Goal: Task Accomplishment & Management: Complete application form

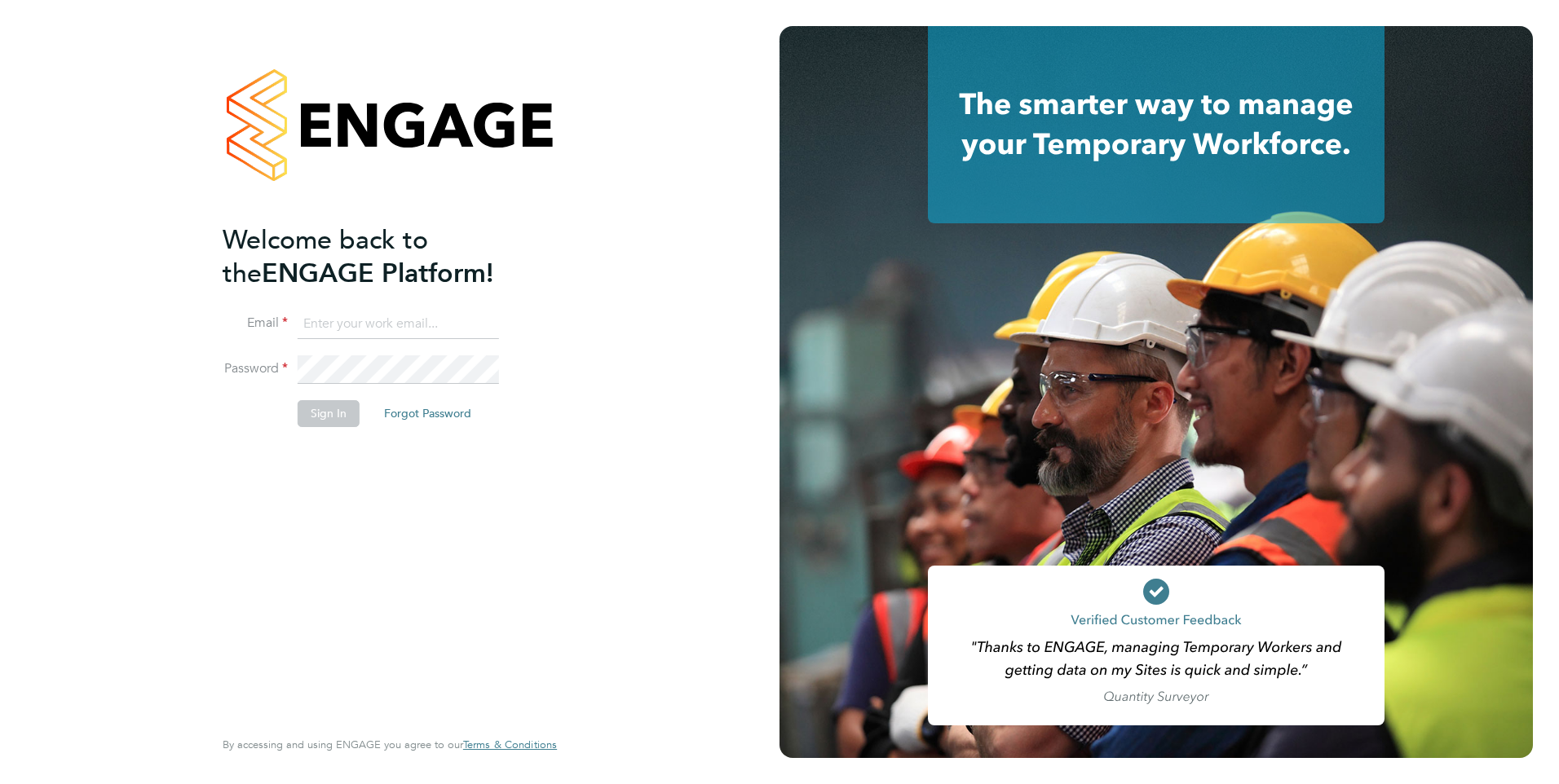
type input "[EMAIL_ADDRESS][PERSON_NAME][DOMAIN_NAME]"
click at [319, 407] on button "Sign In" at bounding box center [329, 413] width 62 height 26
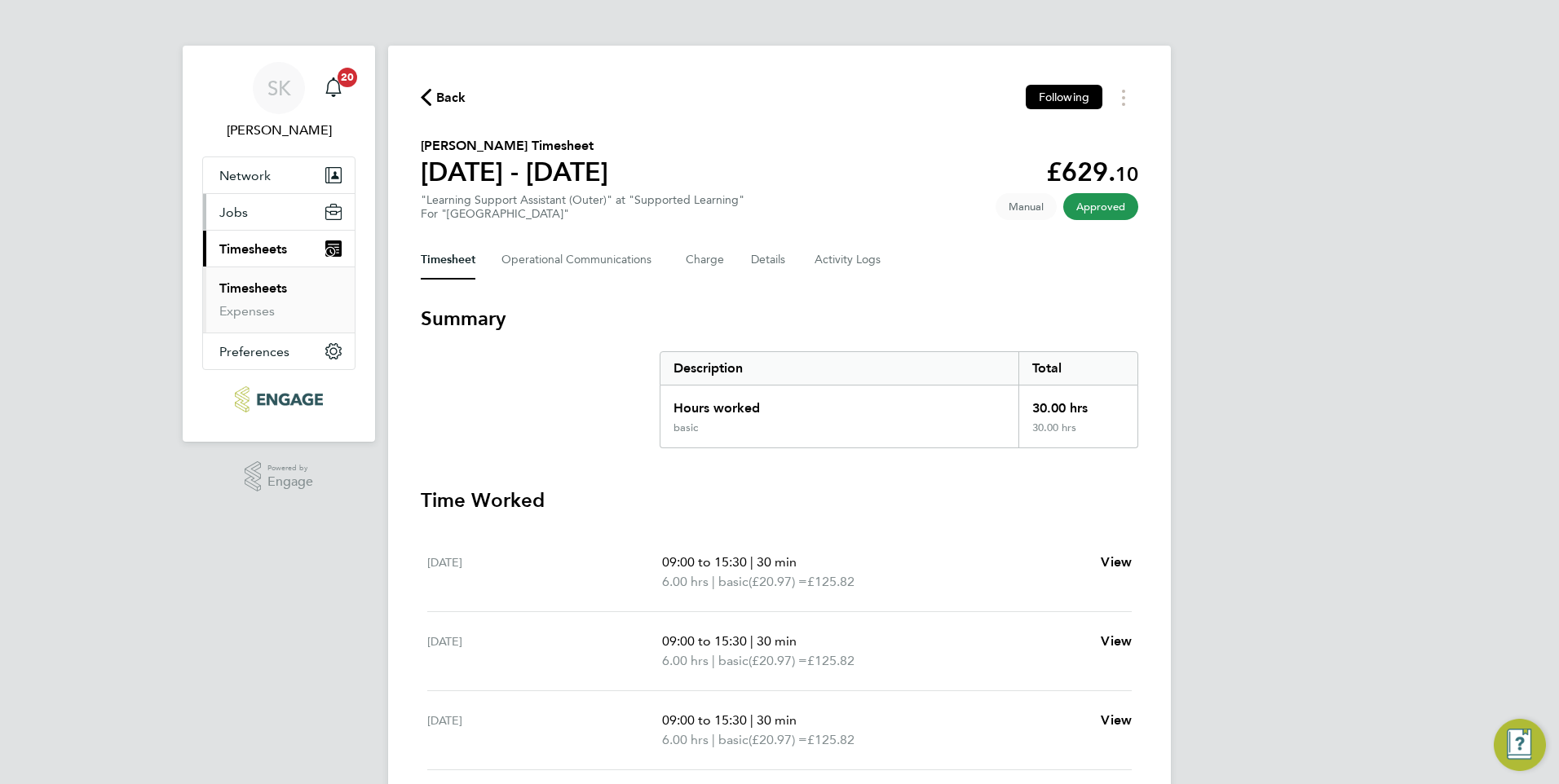
click at [246, 216] on span "Jobs" at bounding box center [233, 212] width 28 height 15
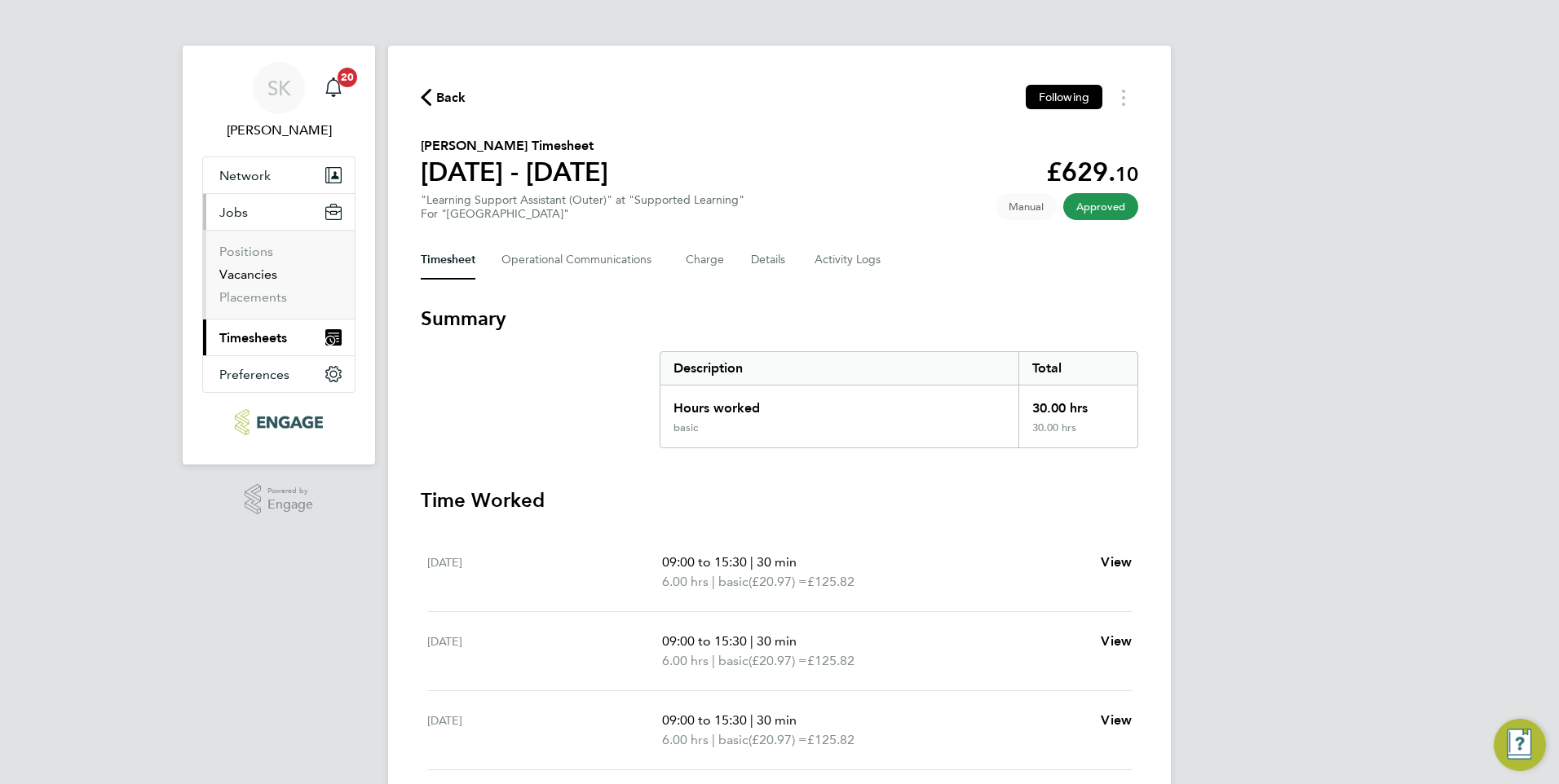
click at [253, 272] on link "Vacancies" at bounding box center [247, 274] width 58 height 15
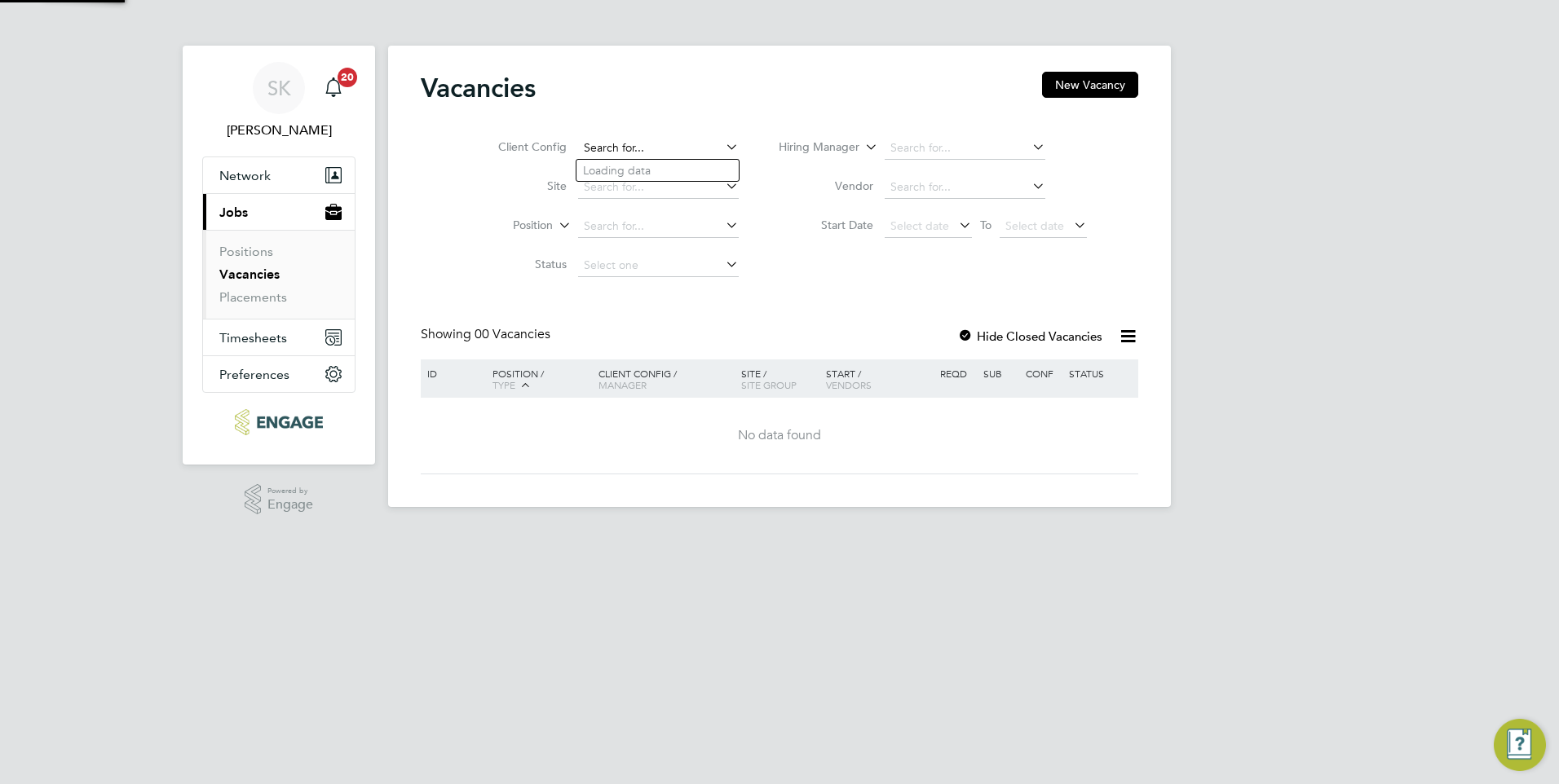
click at [635, 146] on input at bounding box center [658, 149] width 160 height 23
type input "Cha"
click at [1103, 76] on button "New Vacancy" at bounding box center [1090, 84] width 97 height 26
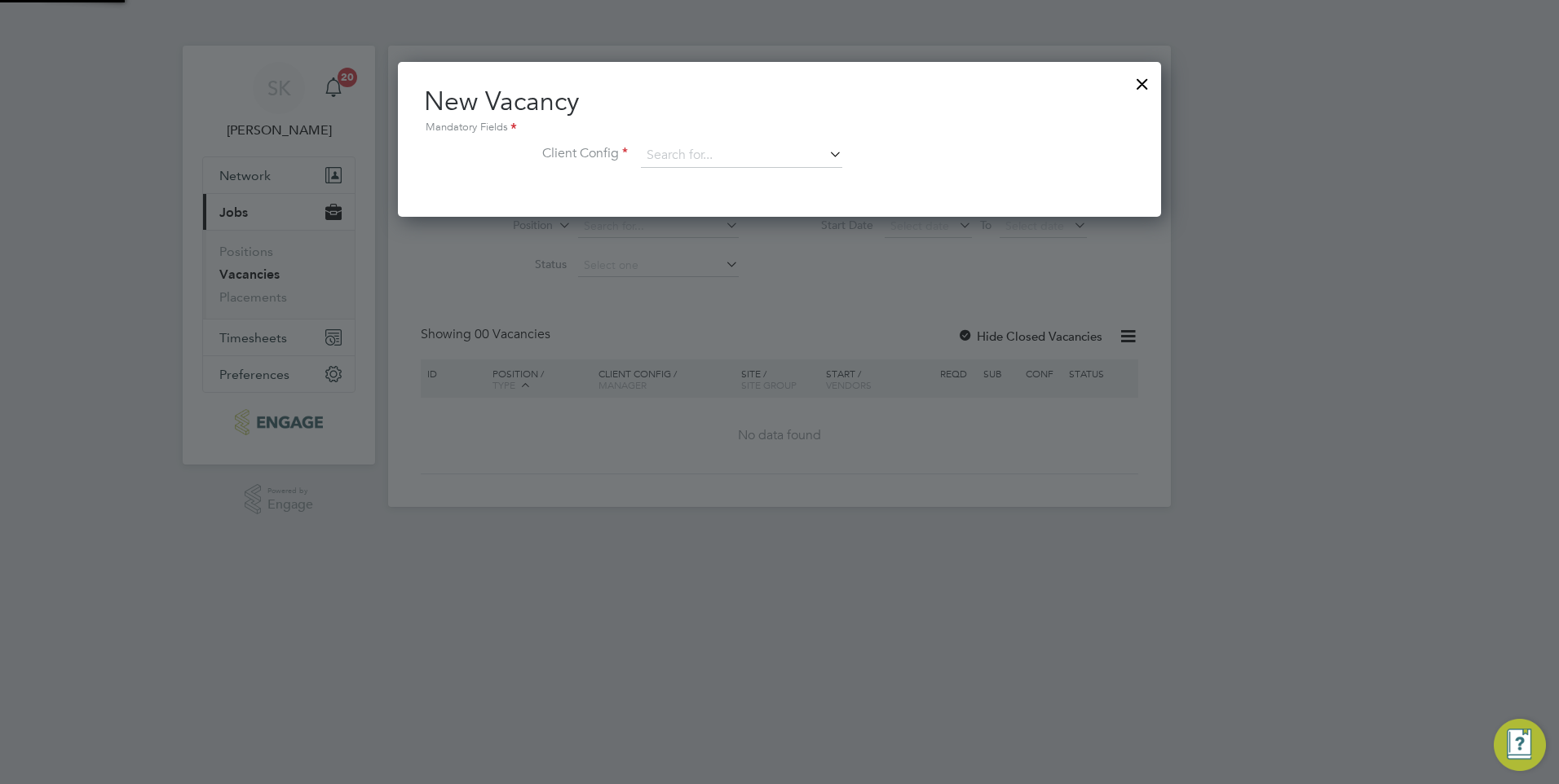
scroll to position [155, 764]
click at [691, 158] on input at bounding box center [741, 156] width 201 height 25
click at [744, 148] on input "chadw" at bounding box center [741, 156] width 201 height 25
type input "chadw"
click at [826, 149] on icon at bounding box center [826, 154] width 0 height 23
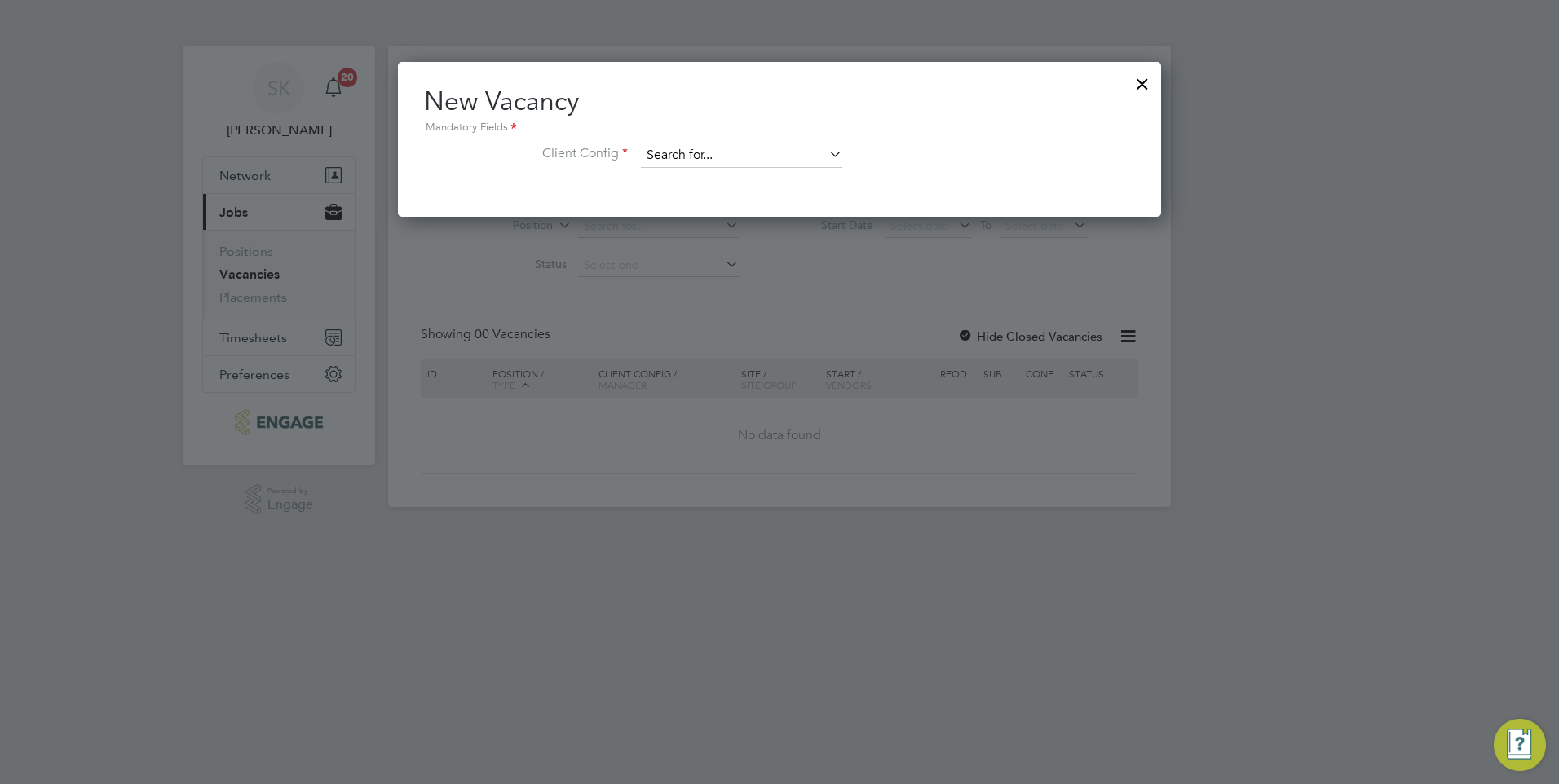
click at [698, 156] on input at bounding box center [741, 156] width 201 height 25
click at [714, 234] on li "Re [GEOGRAPHIC_DATA]" at bounding box center [741, 245] width 203 height 22
type input "[GEOGRAPHIC_DATA]"
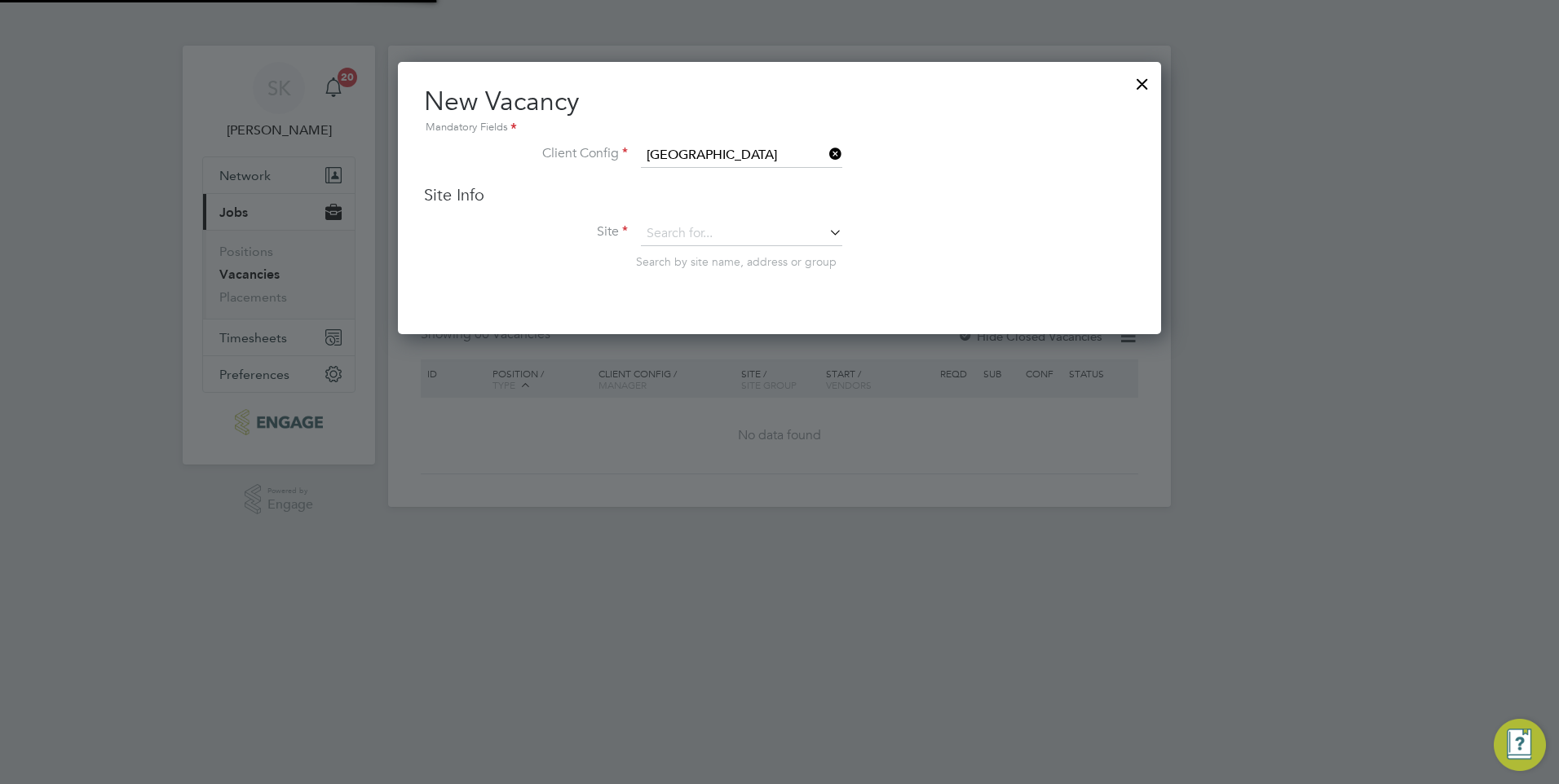
scroll to position [273, 764]
click at [722, 231] on input at bounding box center [741, 234] width 201 height 25
click at [719, 251] on li "Supp orted Learning" at bounding box center [741, 257] width 203 height 22
type input "Supported Learning"
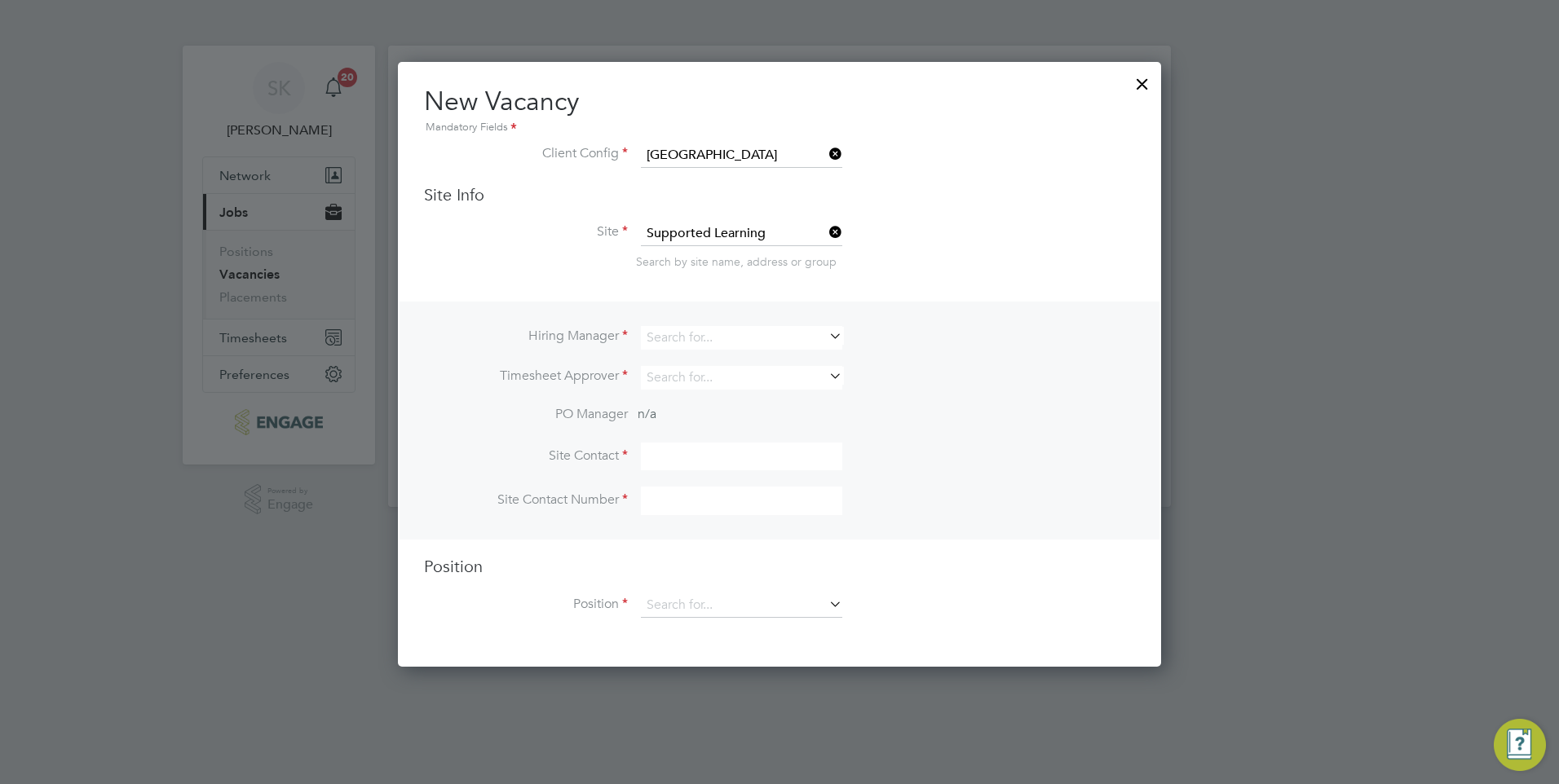
click at [826, 334] on icon at bounding box center [826, 336] width 0 height 23
click at [713, 365] on li "[PERSON_NAME]" at bounding box center [741, 361] width 203 height 22
type input "[PERSON_NAME]"
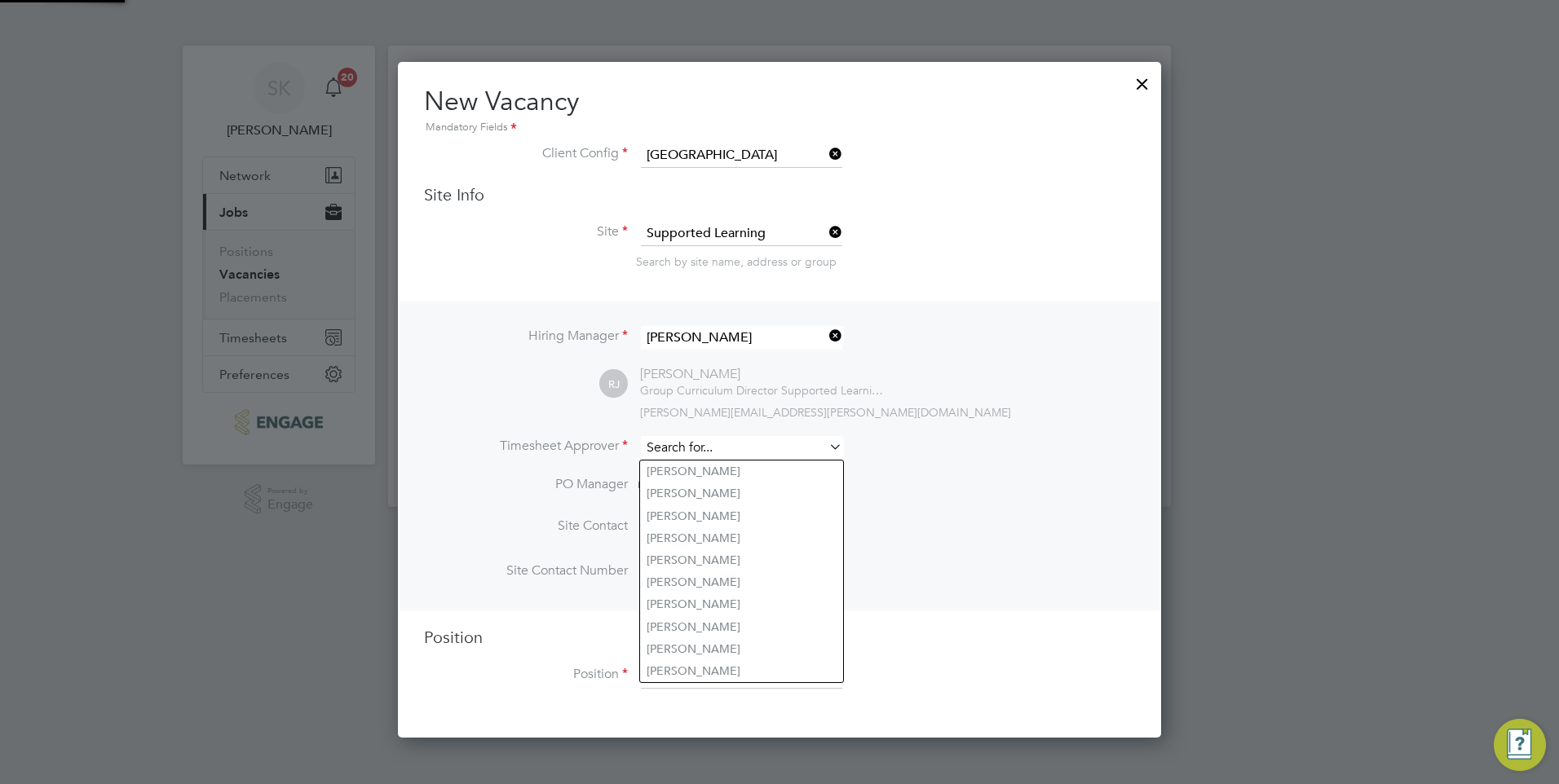
click at [669, 449] on input at bounding box center [741, 447] width 201 height 24
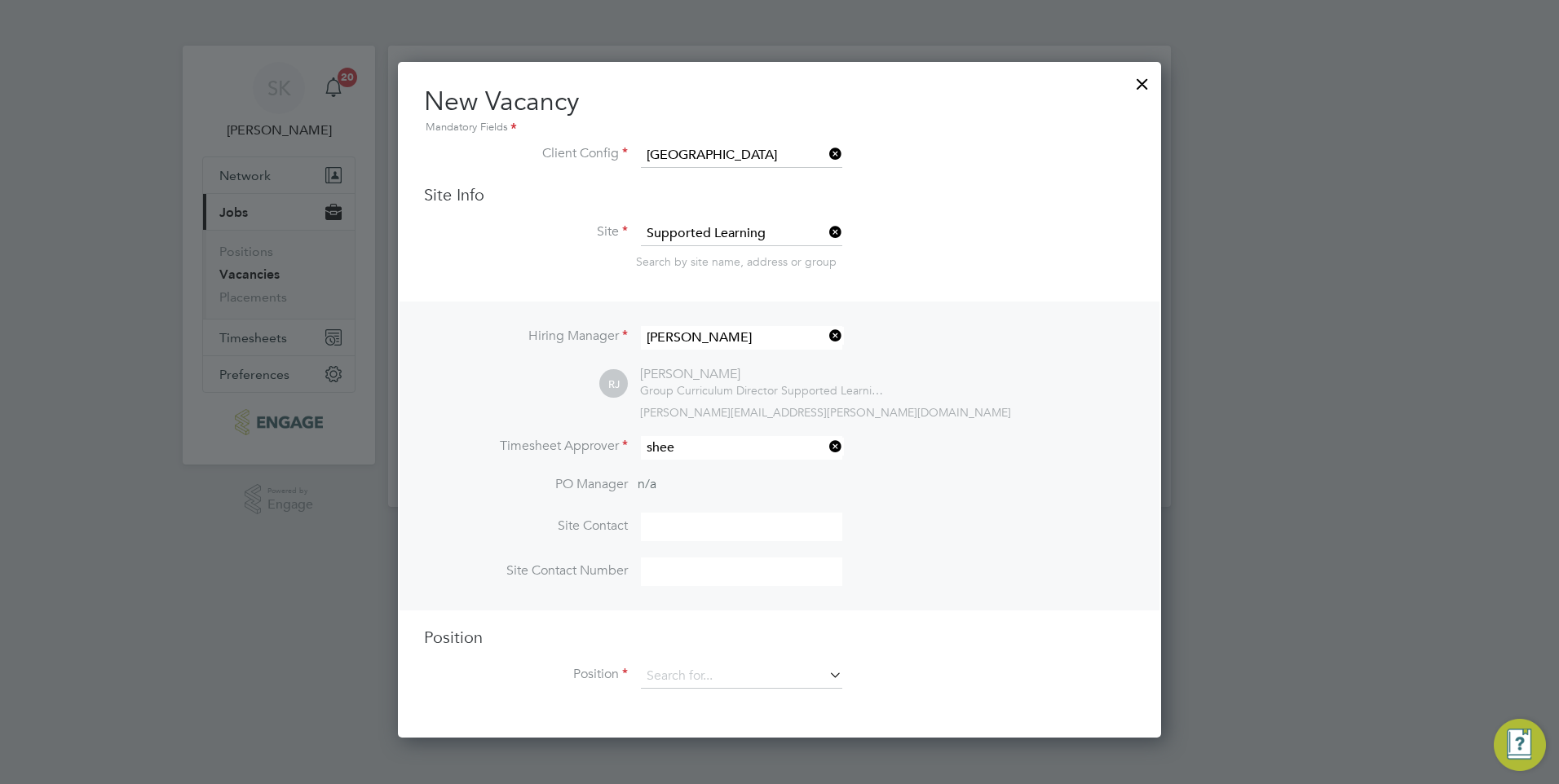
click at [684, 471] on li "Shee [PERSON_NAME]" at bounding box center [769, 471] width 260 height 22
type input "[PERSON_NAME]"
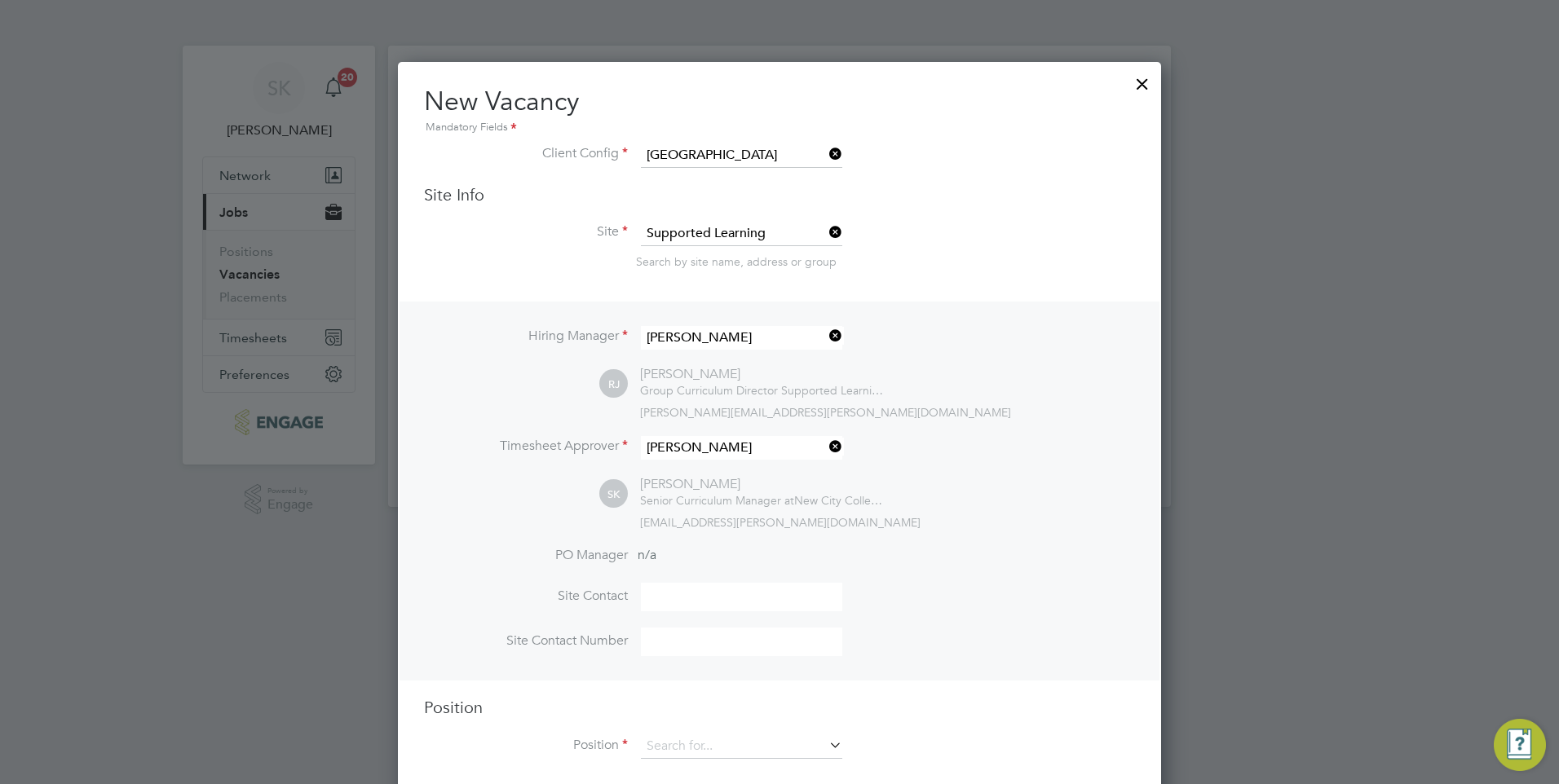
click at [665, 603] on input at bounding box center [741, 597] width 201 height 28
type input "[PERSON_NAME]"
click at [725, 647] on input at bounding box center [741, 641] width 201 height 28
type input "02085487479"
click at [826, 752] on icon at bounding box center [826, 745] width 0 height 23
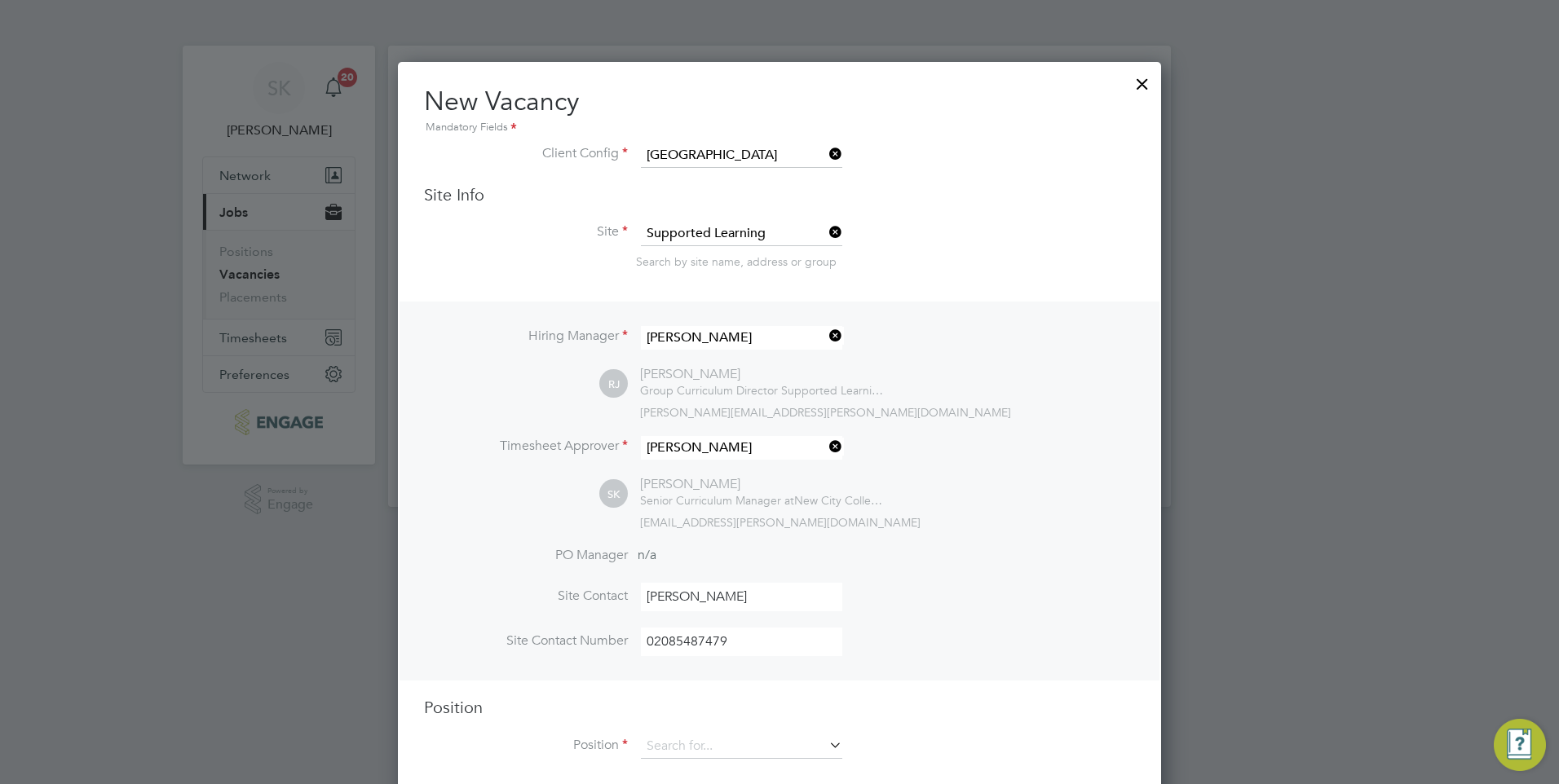
drag, startPoint x: 1103, startPoint y: 484, endPoint x: 1125, endPoint y: 586, distance: 104.3
click at [1125, 586] on div "Hiring Manager [PERSON_NAME] [PERSON_NAME] [PERSON_NAME] Group Curriculum Direc…" at bounding box center [779, 491] width 760 height 379
click at [712, 756] on input at bounding box center [741, 747] width 201 height 25
click at [715, 775] on li "14-16 Learning Mentor (Outer)" at bounding box center [742, 771] width 204 height 22
type input "14-16 Learning Mentor (Outer)"
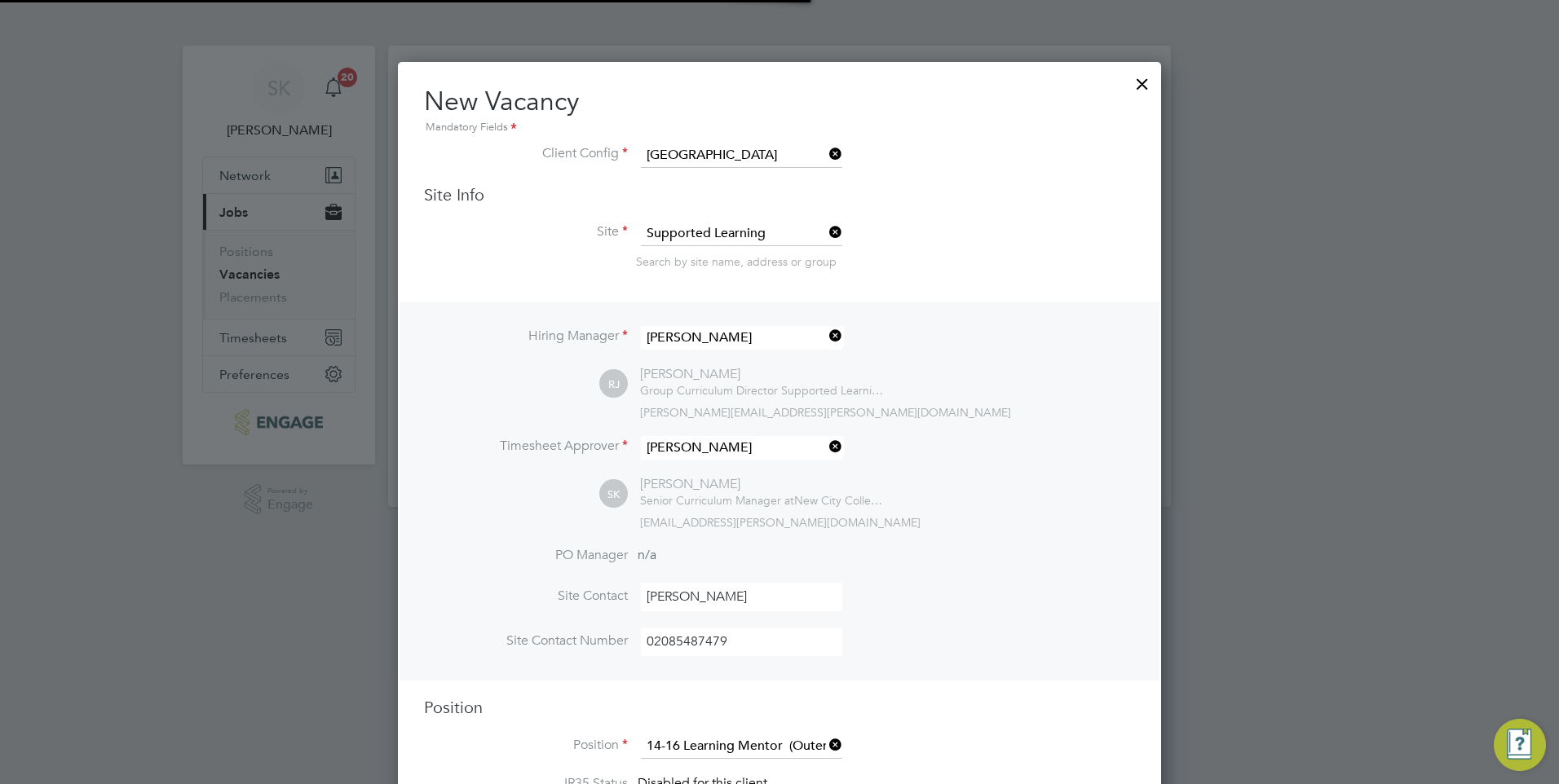
type textarea "LOREMIP DO SIT: • Am cons ad elit se d eius temporinci utlabore etd magn aliqua…"
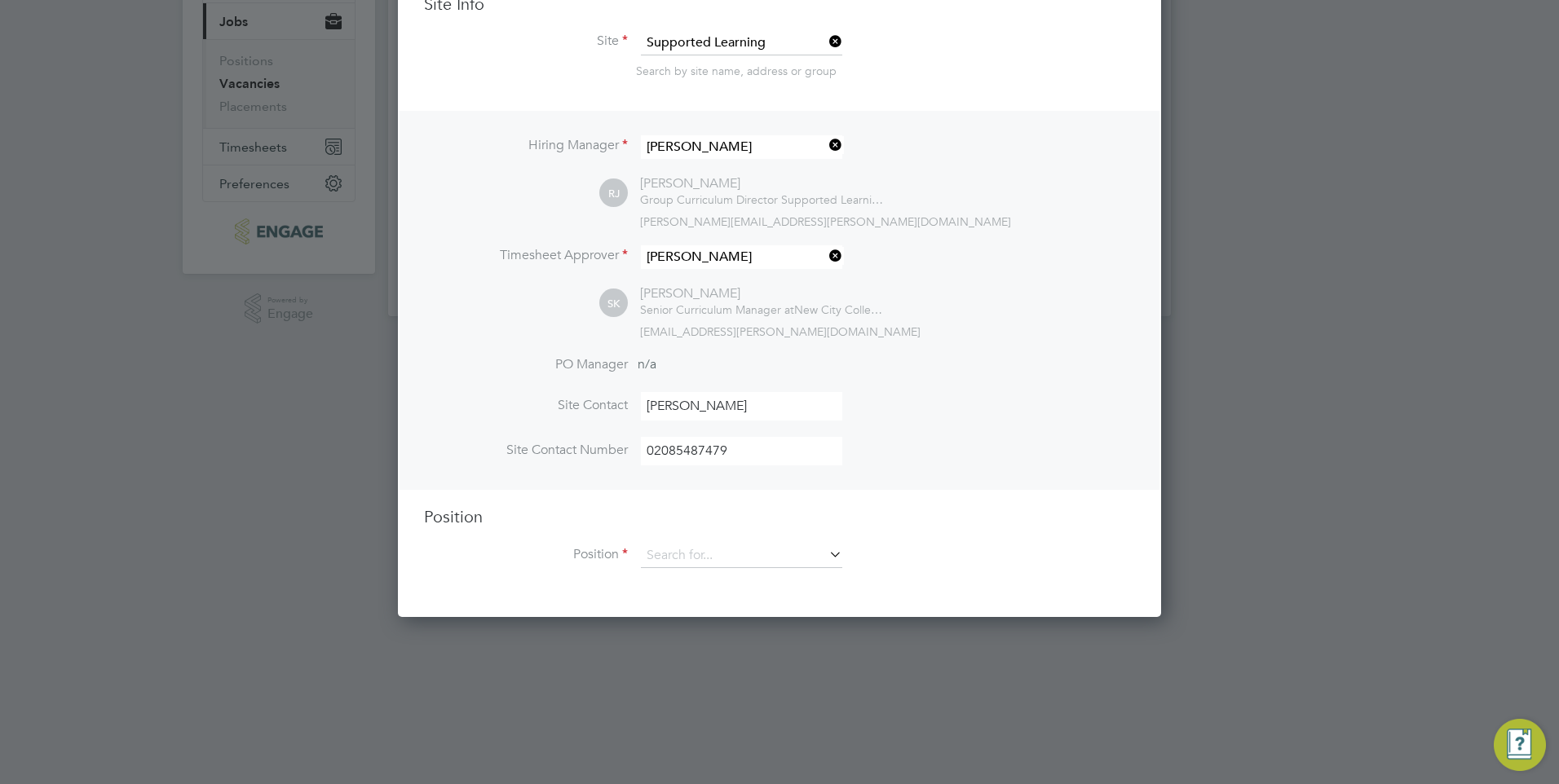
click at [826, 555] on icon at bounding box center [826, 555] width 0 height 23
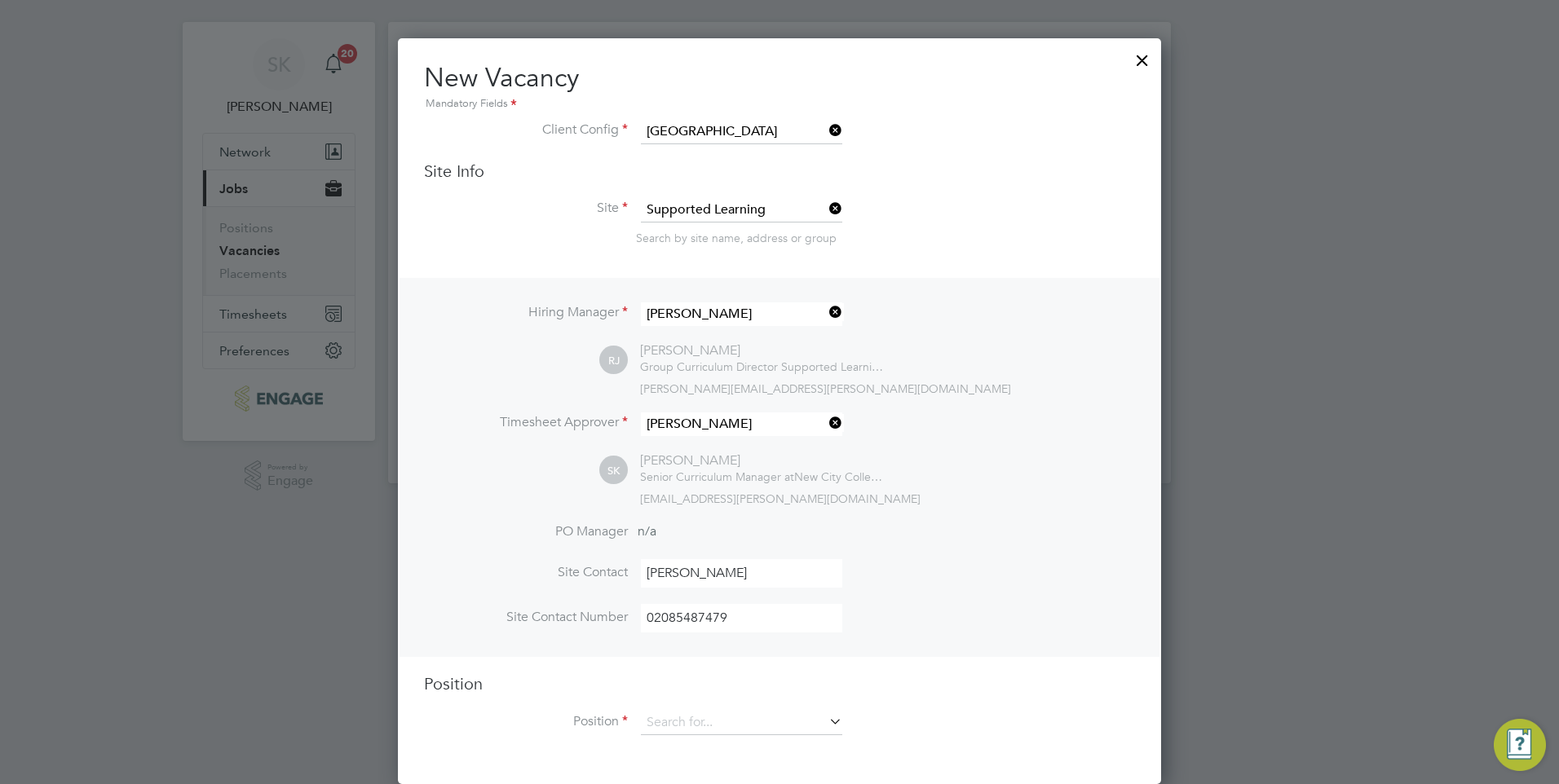
click at [826, 723] on icon at bounding box center [826, 721] width 0 height 23
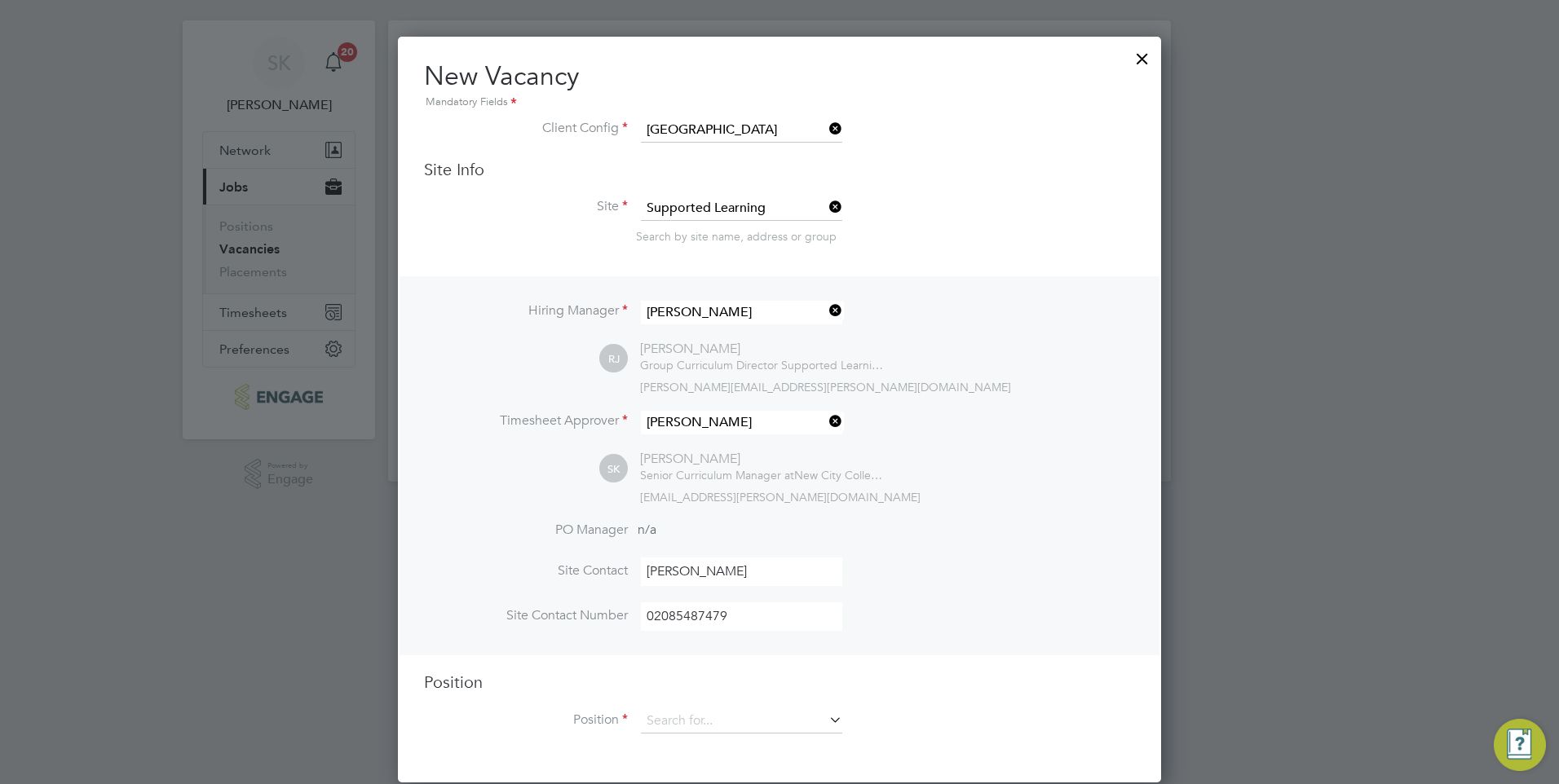
click at [753, 763] on li "14-16 Lecturer (Outer)" at bounding box center [742, 768] width 204 height 22
type input "14-16 Lecturer (Outer)"
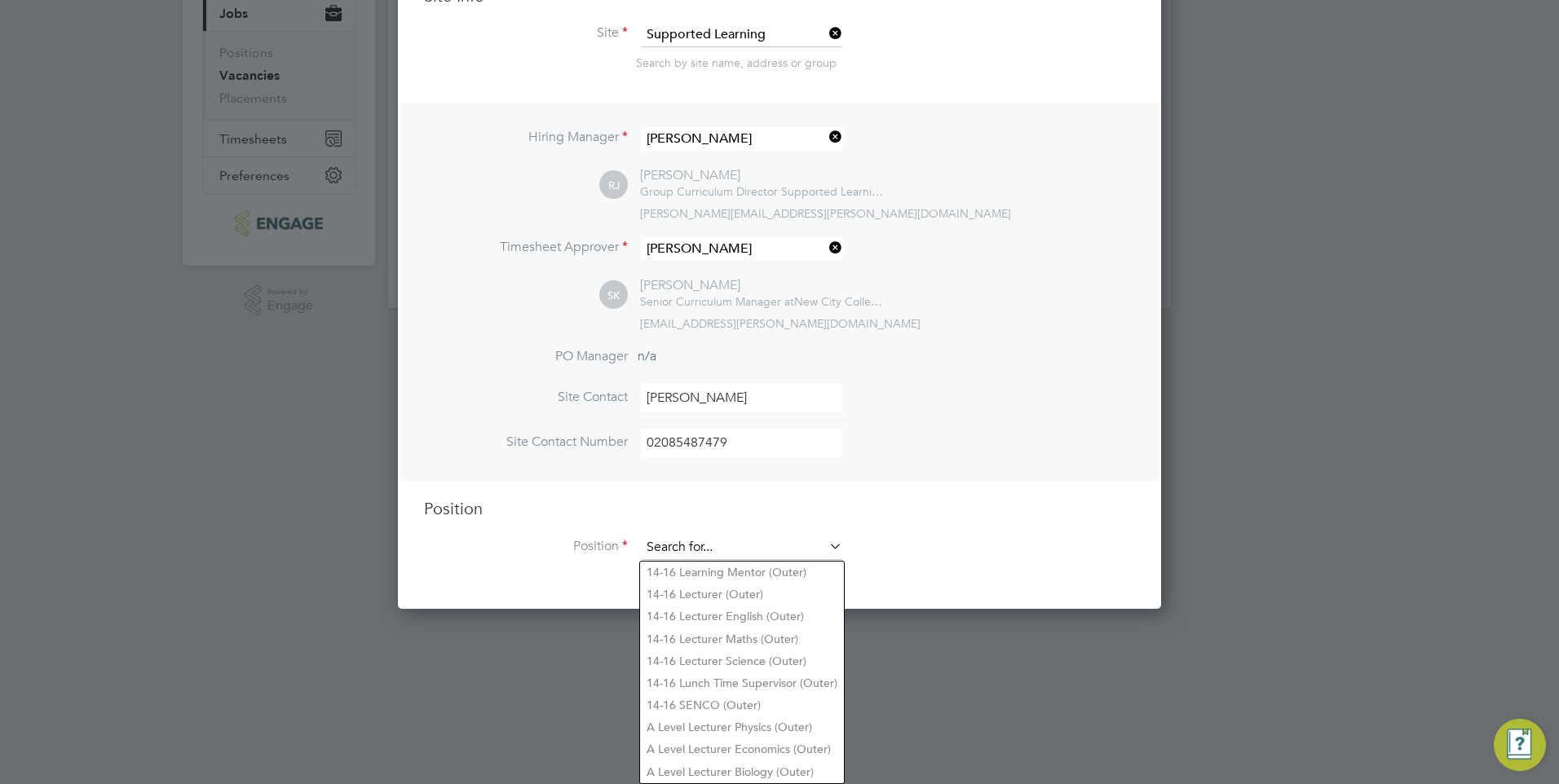
scroll to position [190, 0]
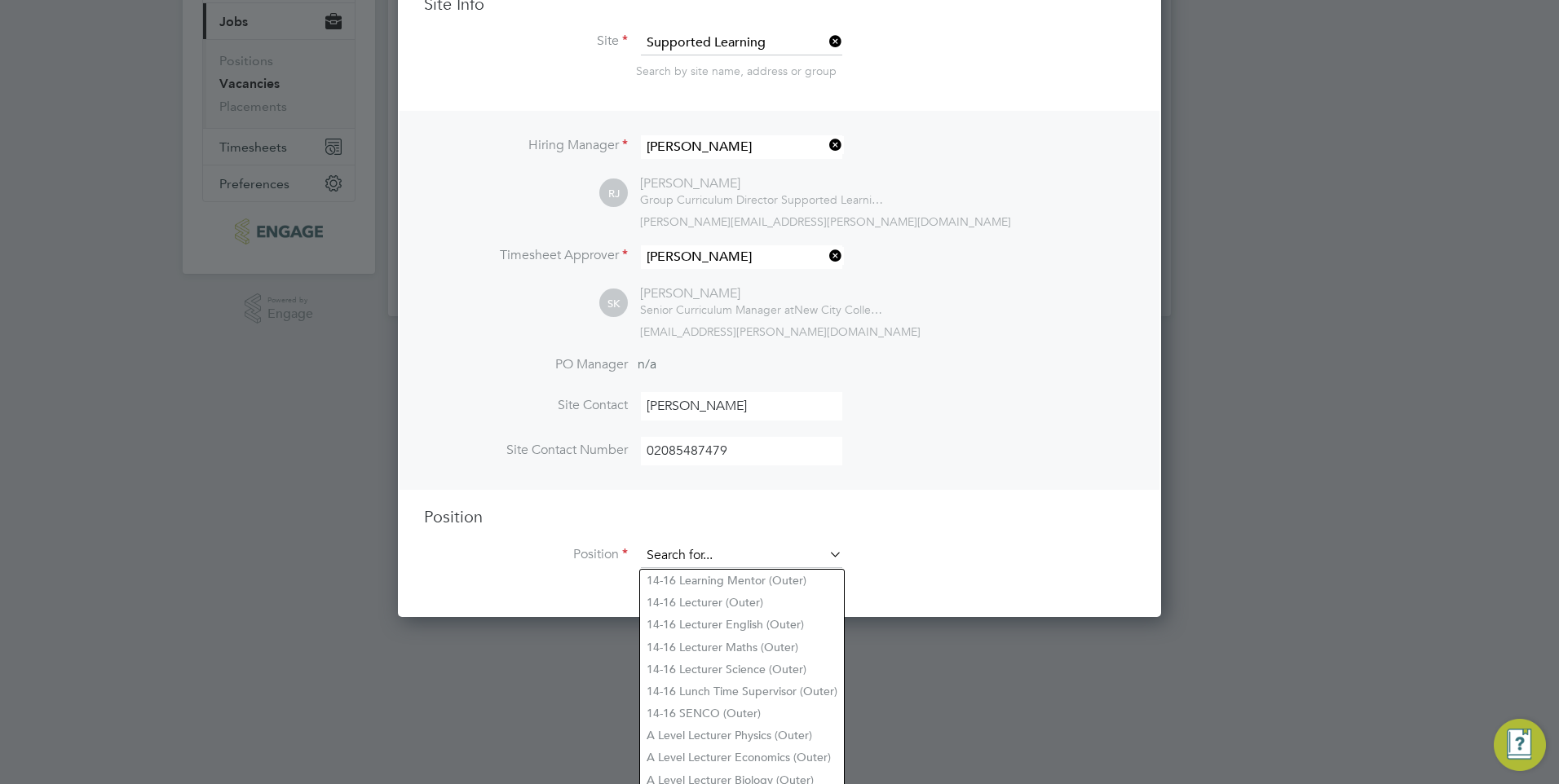
click at [779, 67] on ng-form "Client Config [GEOGRAPHIC_DATA] Site Info Site Supported Learning Search by sit…" at bounding box center [779, 268] width 711 height 632
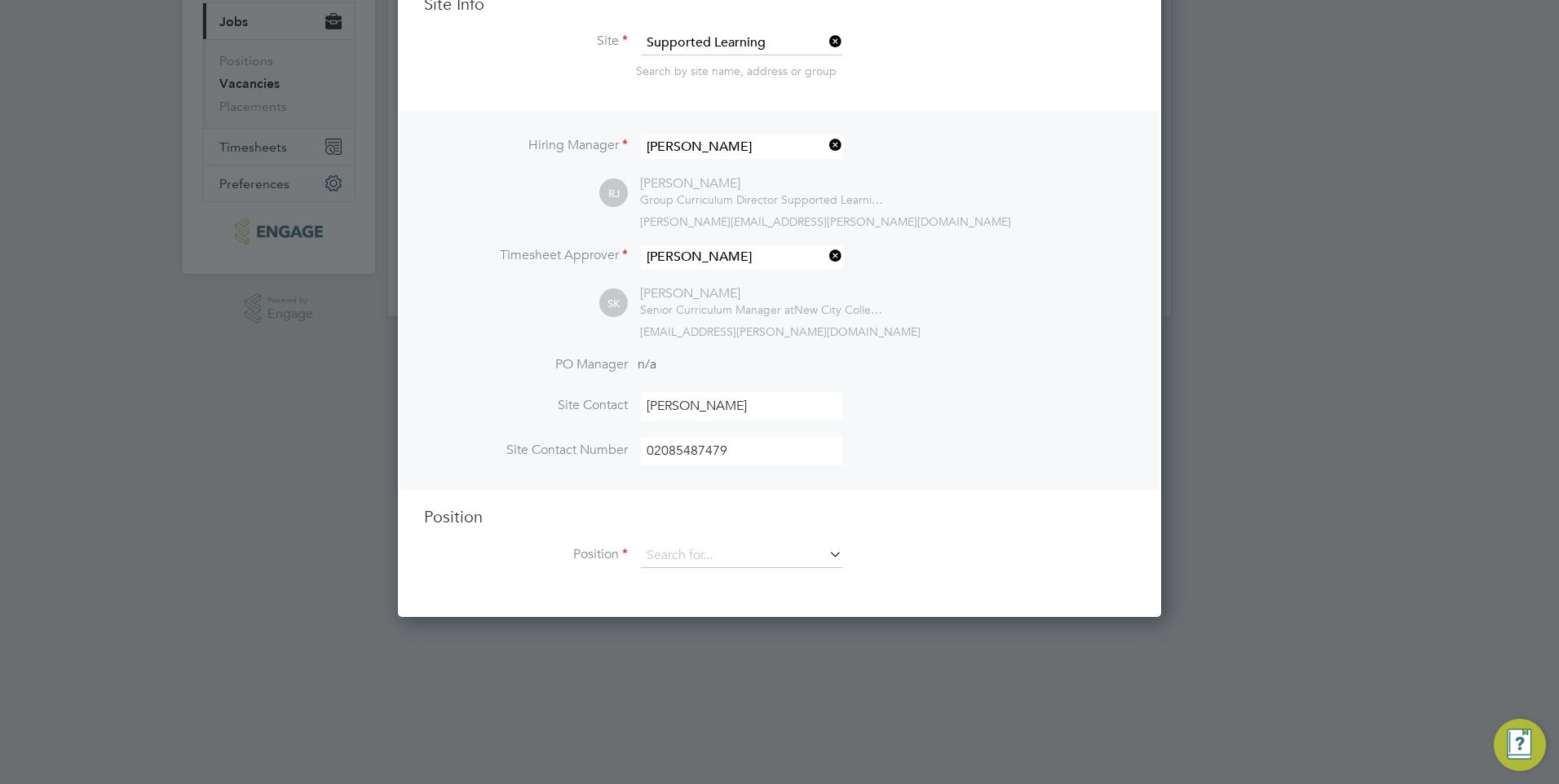
click at [756, 696] on li "14-16 Lunch Time Supervisor (Outer)" at bounding box center [742, 691] width 204 height 22
type input "14-16 Lunch Time Supervisor (Outer)"
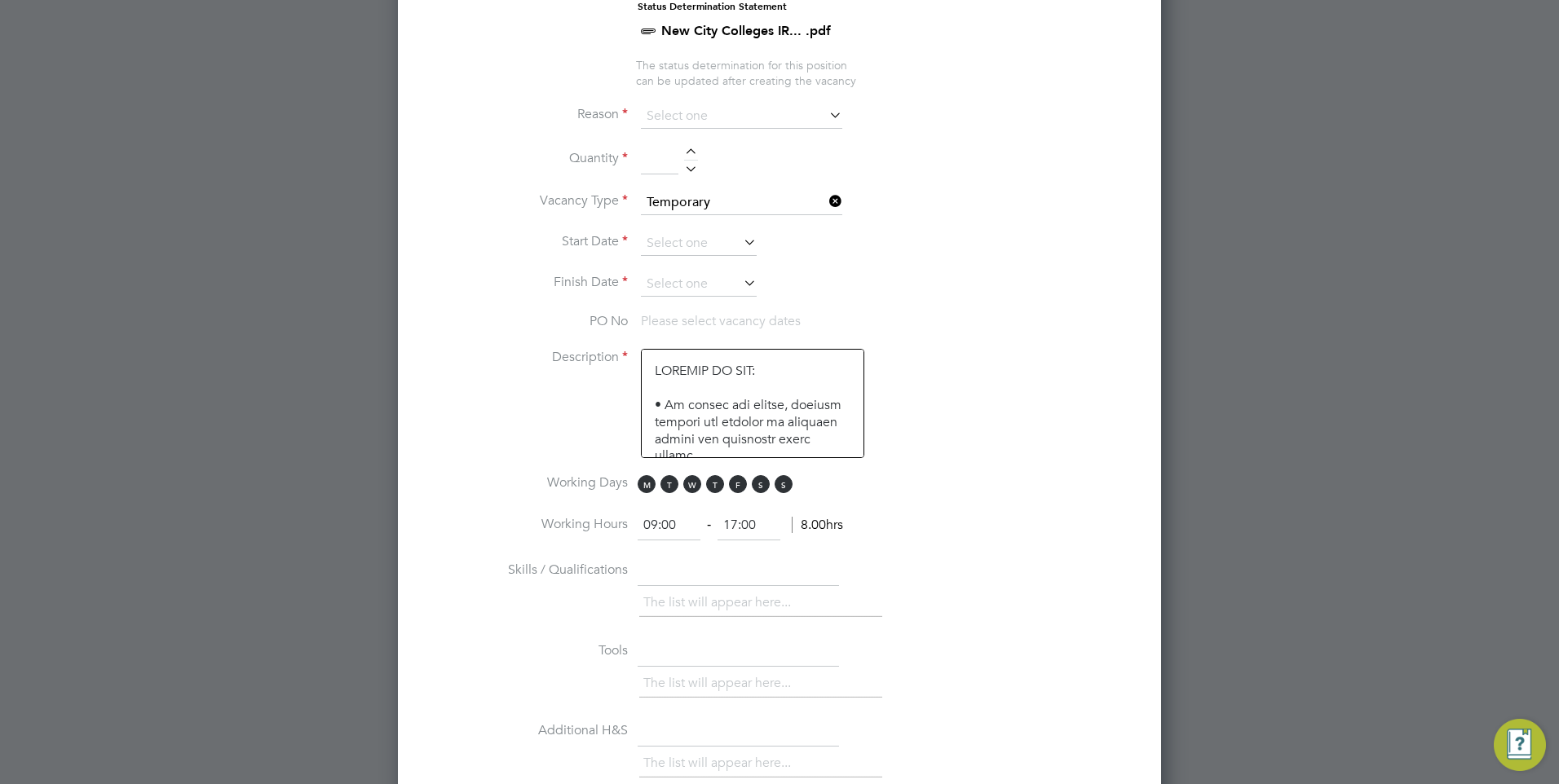
scroll to position [810, 0]
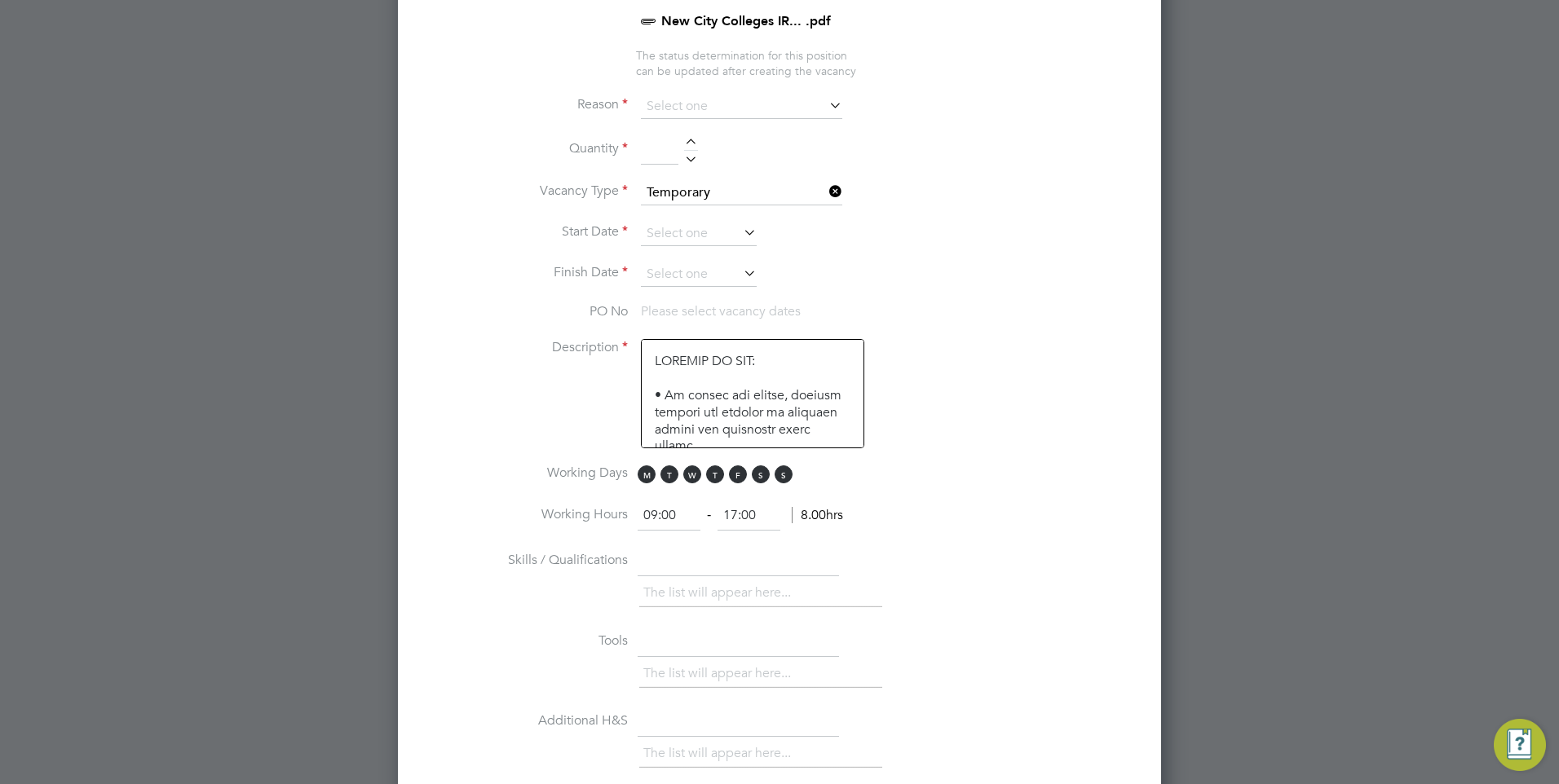
click at [740, 229] on icon at bounding box center [740, 232] width 0 height 23
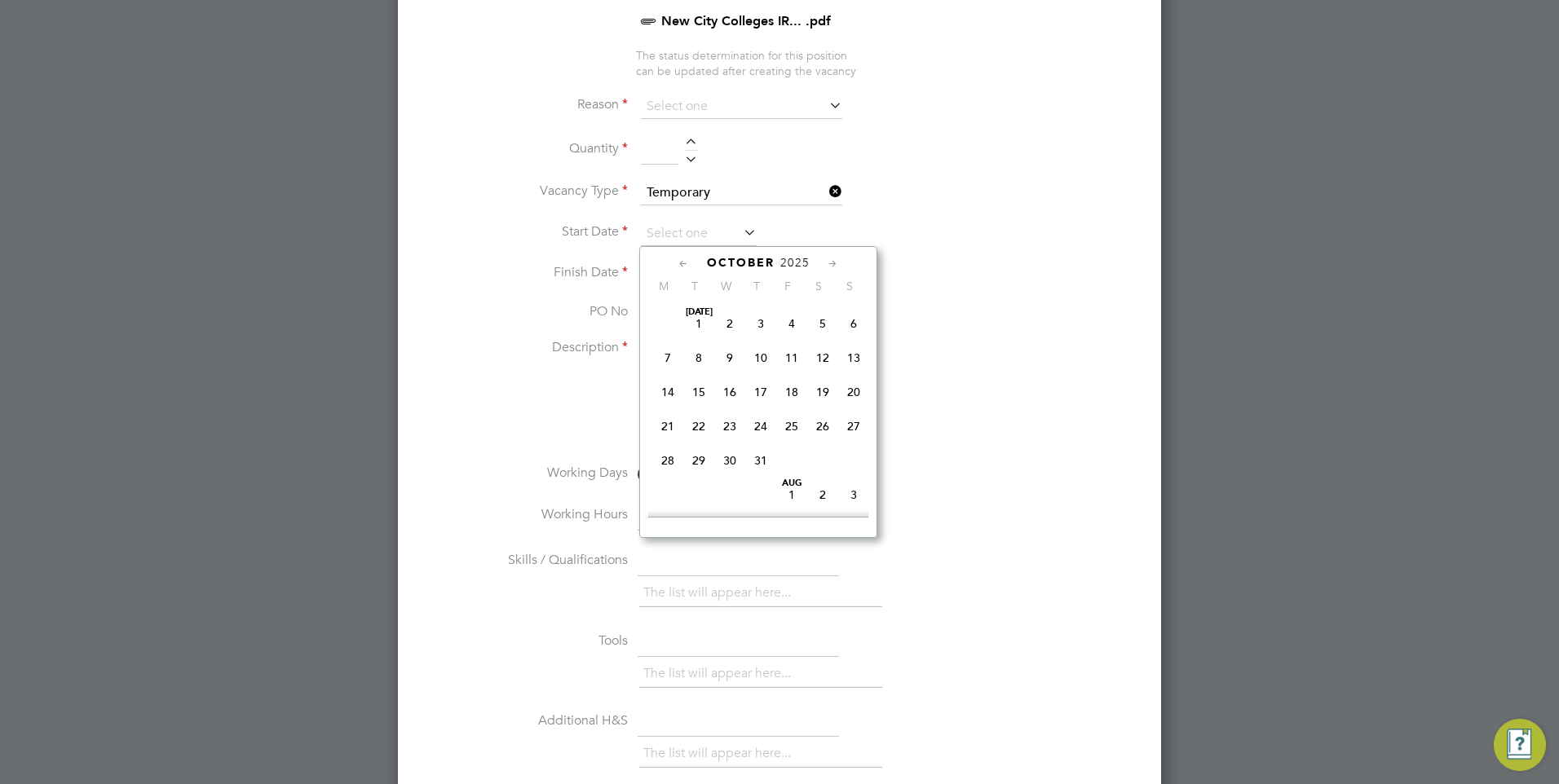
scroll to position [459, 0]
click at [667, 431] on span "6" at bounding box center [667, 415] width 31 height 31
type input "[DATE]"
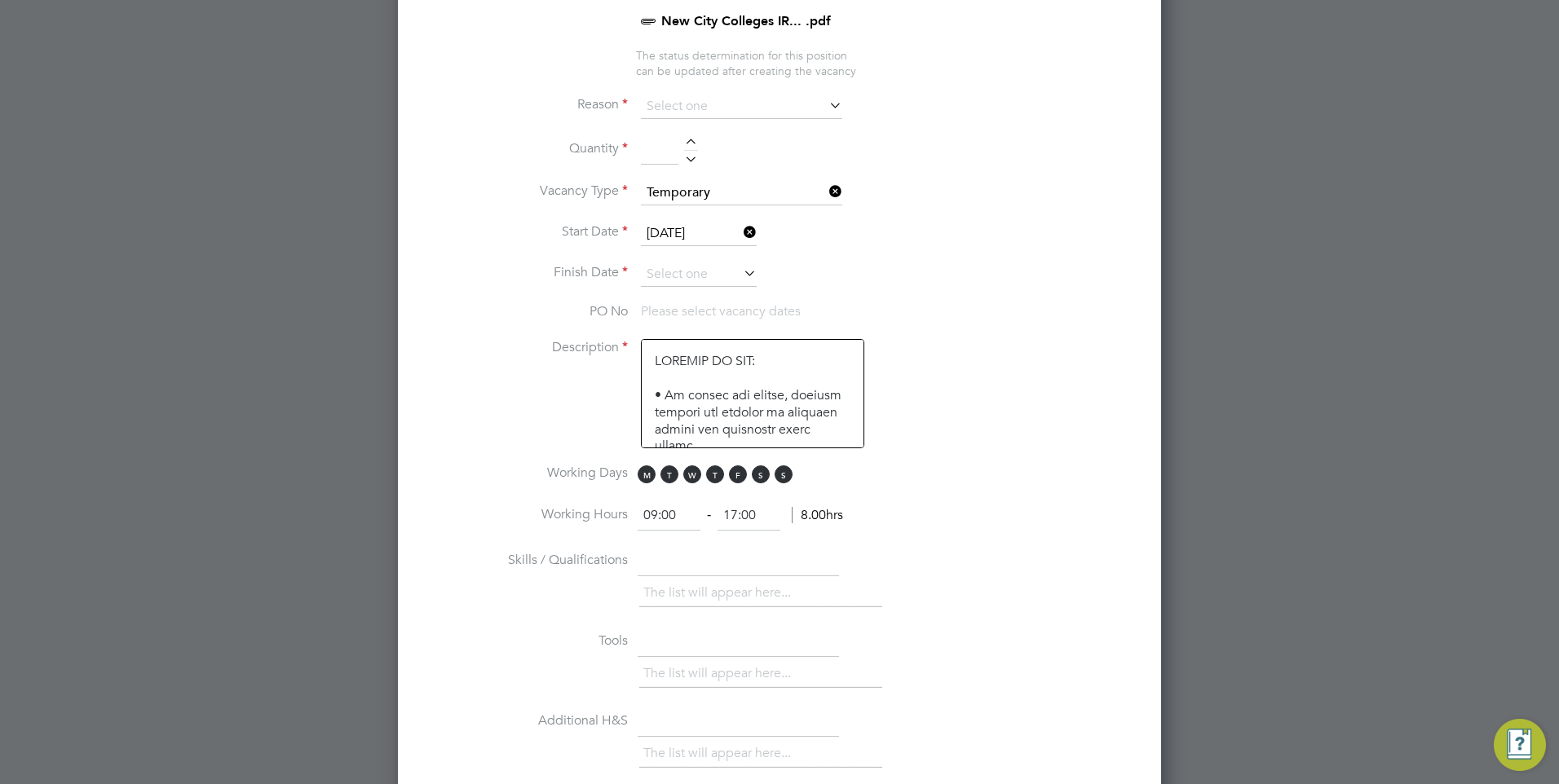
click at [740, 276] on icon at bounding box center [740, 273] width 0 height 23
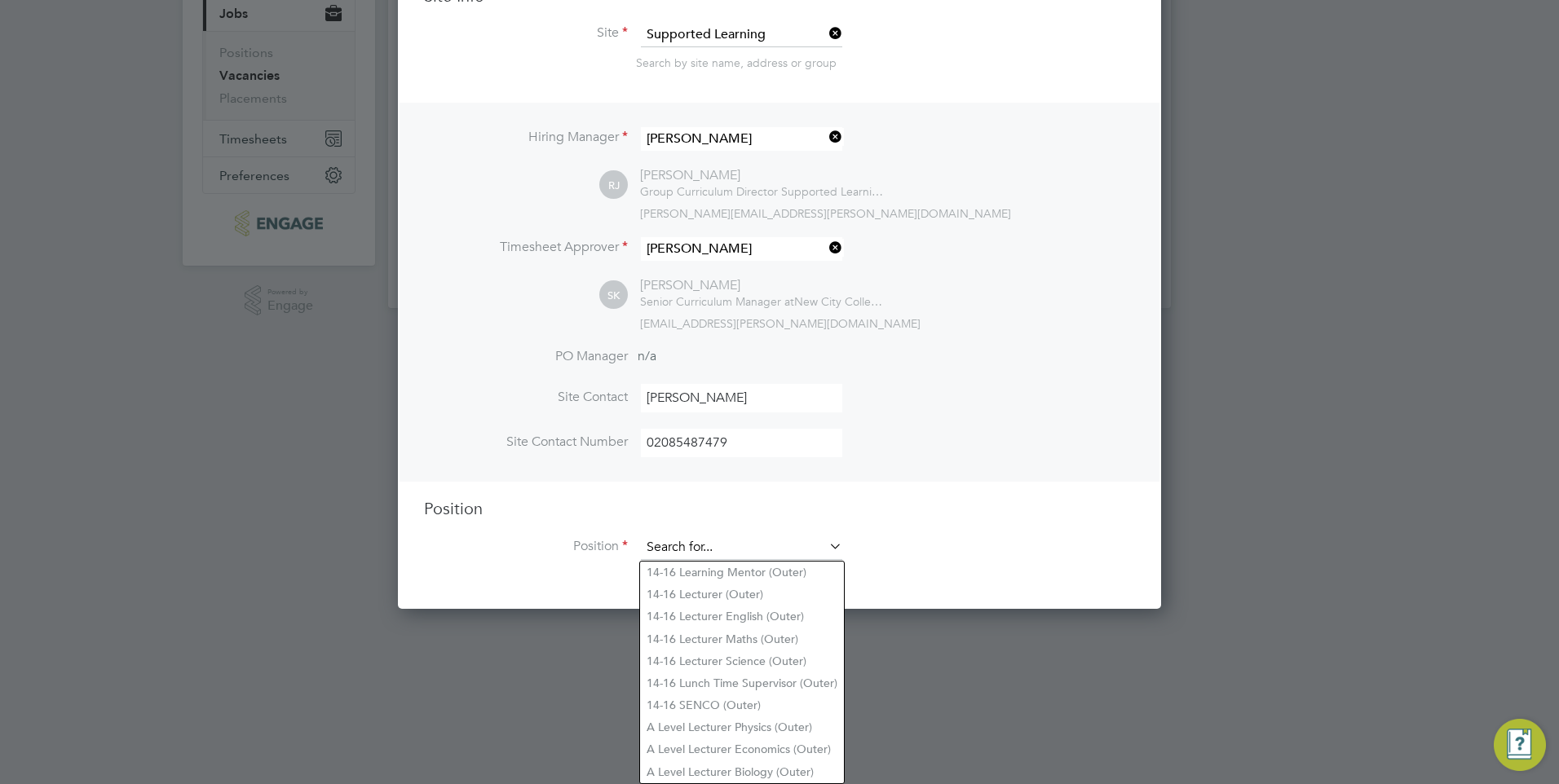
scroll to position [749, 764]
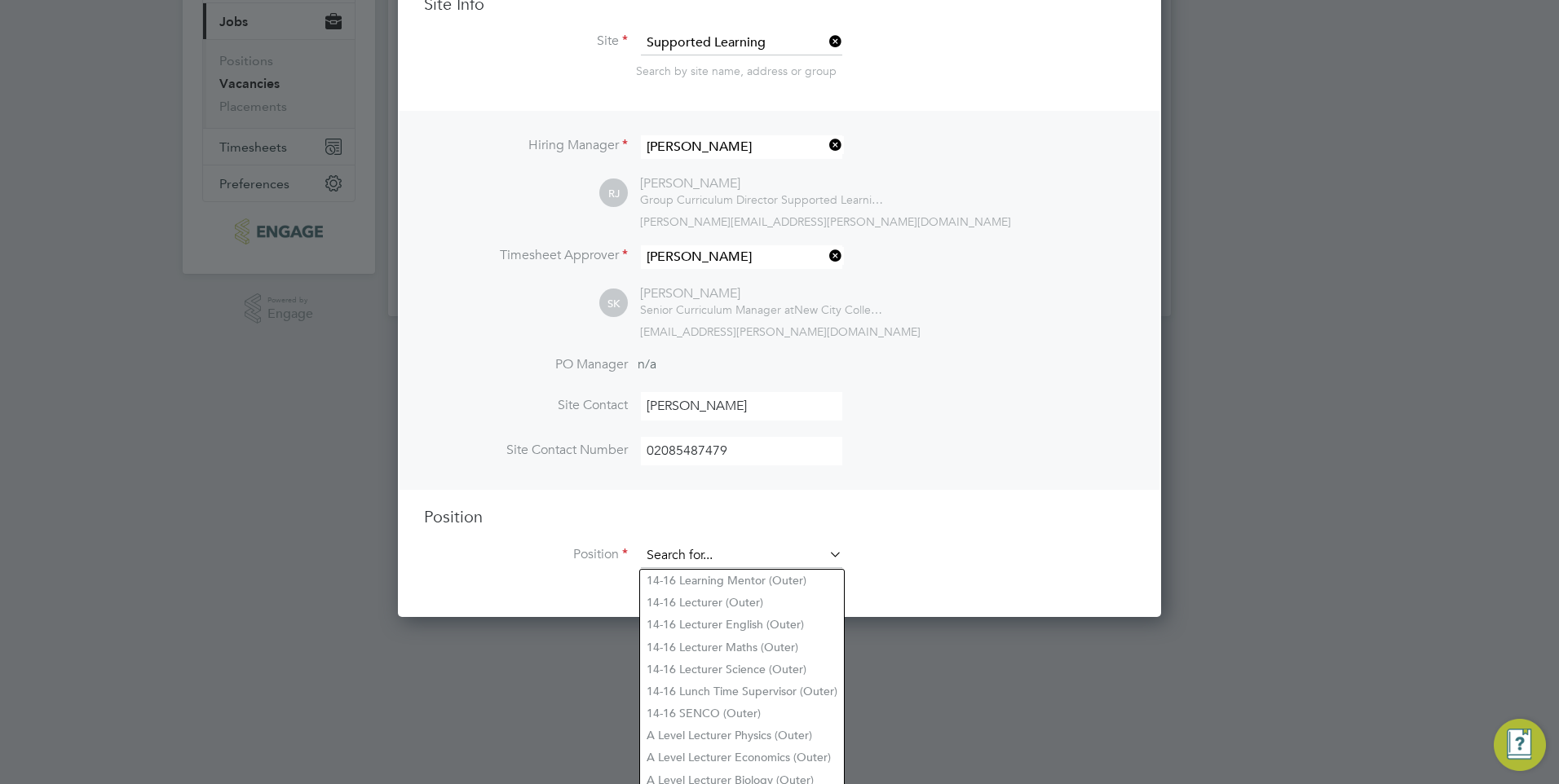
click at [814, 167] on ng-template "Hiring Manager [PERSON_NAME] [PERSON_NAME] [PERSON_NAME] Group Curriculum Direc…" at bounding box center [779, 347] width 711 height 474
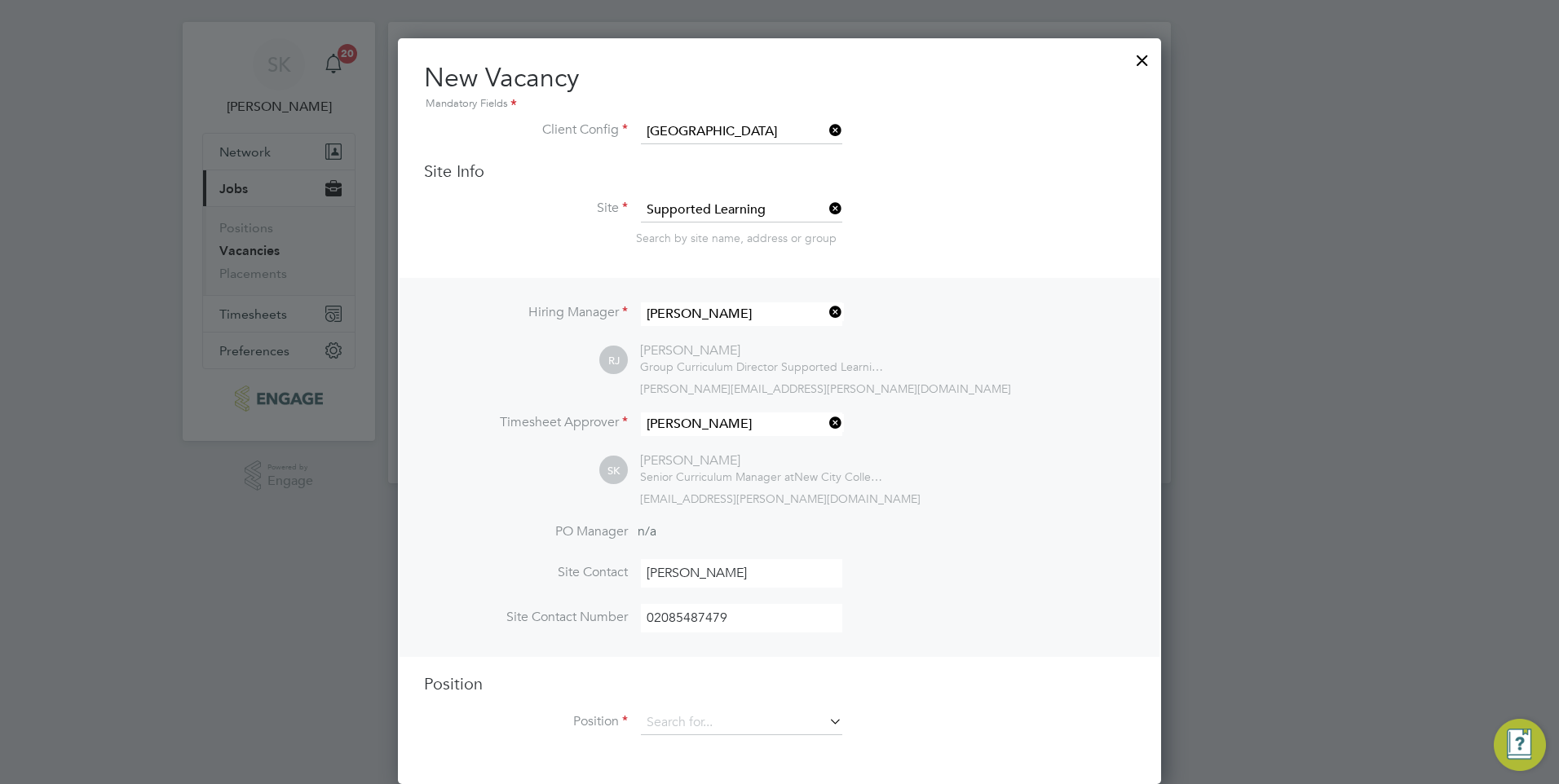
scroll to position [26, 0]
click at [837, 557] on ng-template "Hiring Manager [PERSON_NAME] [PERSON_NAME] [PERSON_NAME] Group Curriculum Direc…" at bounding box center [779, 515] width 711 height 474
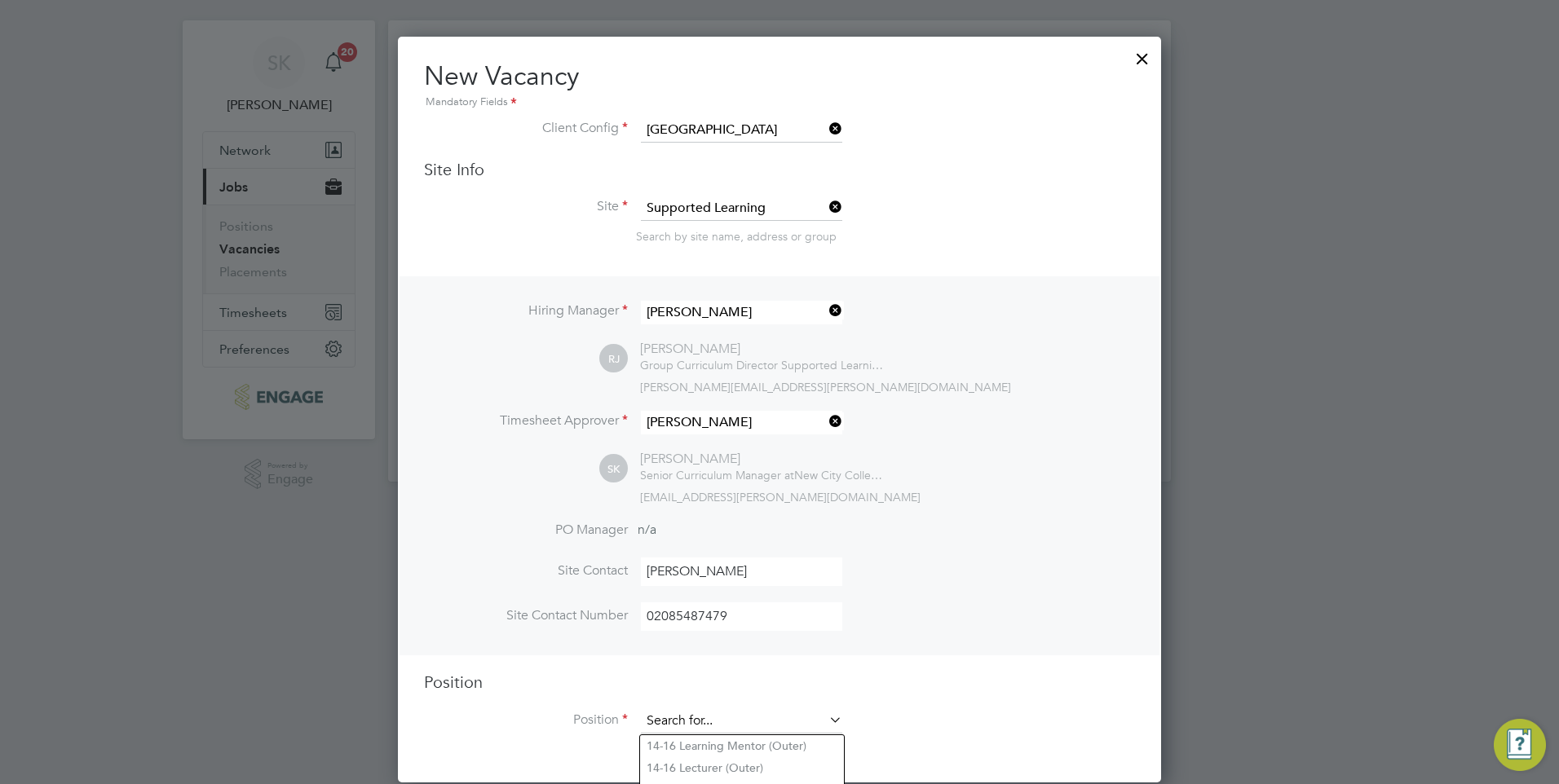
click at [837, 731] on input at bounding box center [741, 721] width 201 height 25
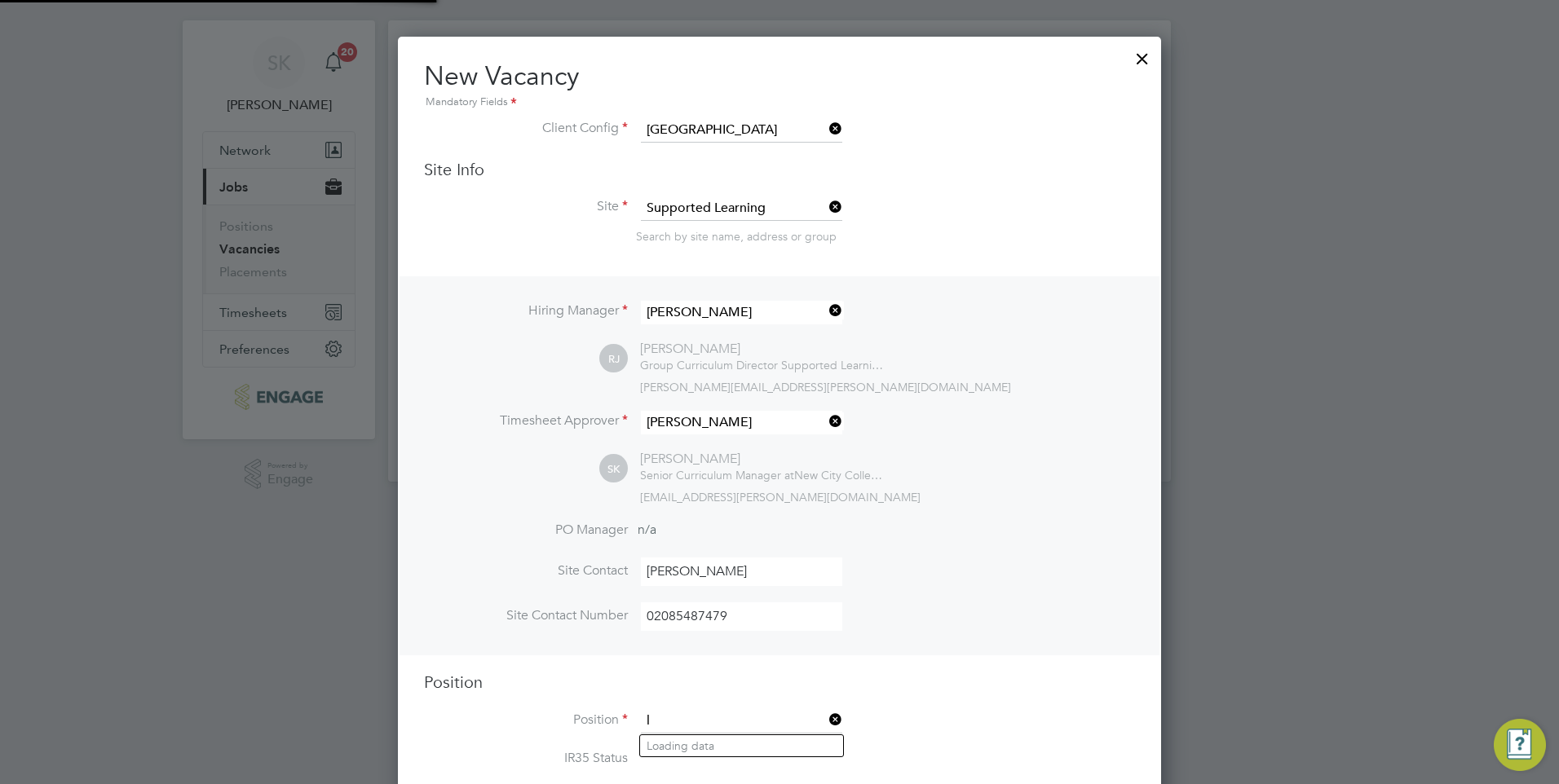
scroll to position [48, 86]
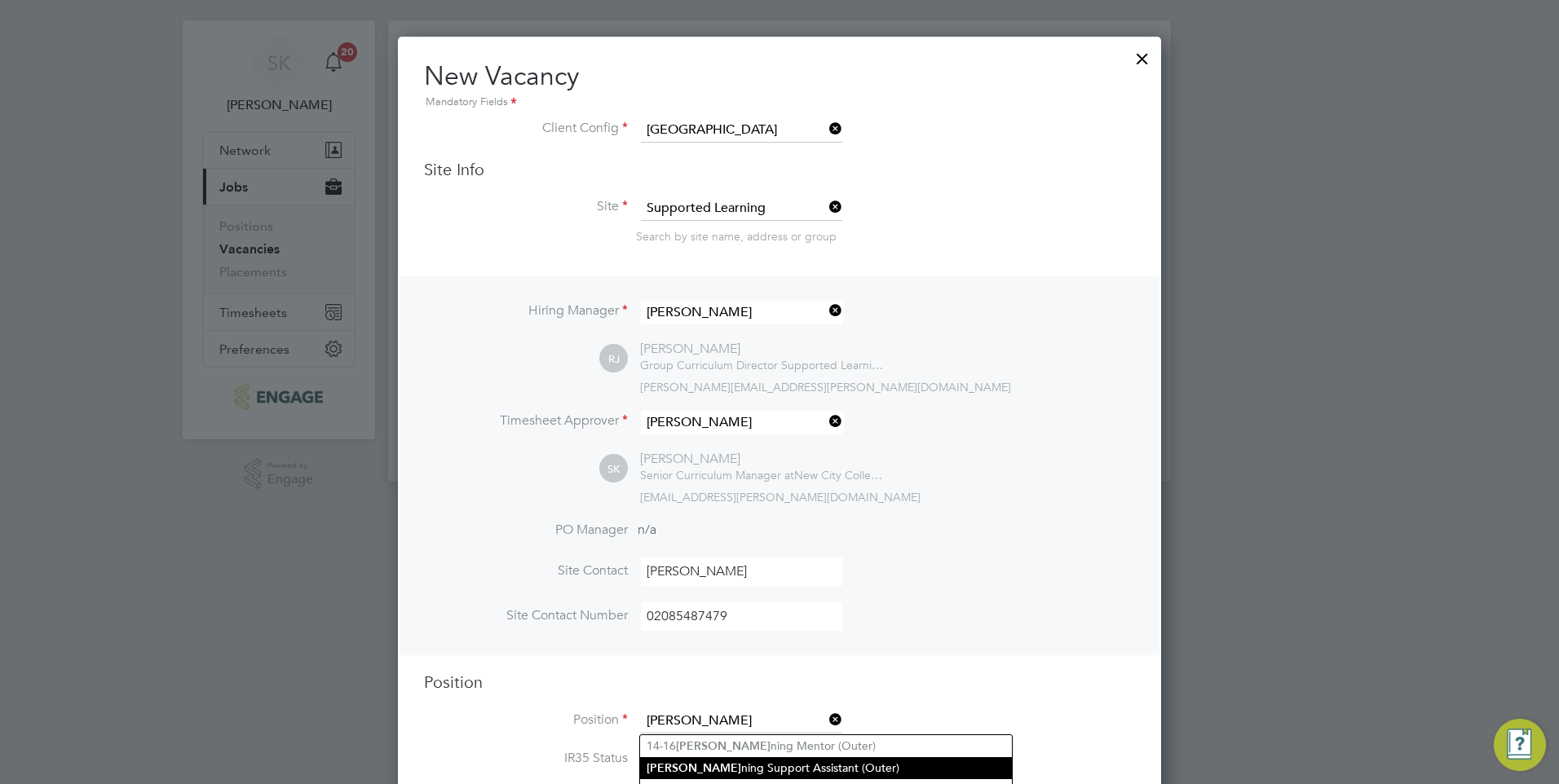
click at [805, 760] on li "[PERSON_NAME] ning Support Assistant (Outer)" at bounding box center [826, 768] width 372 height 22
type input "Learning Support Assistant (Outer)"
type textarea "LOREMIP DO SIT: • Am cons ad elit se doe Temporinc Utlabore Etdo ma aliquae adm…"
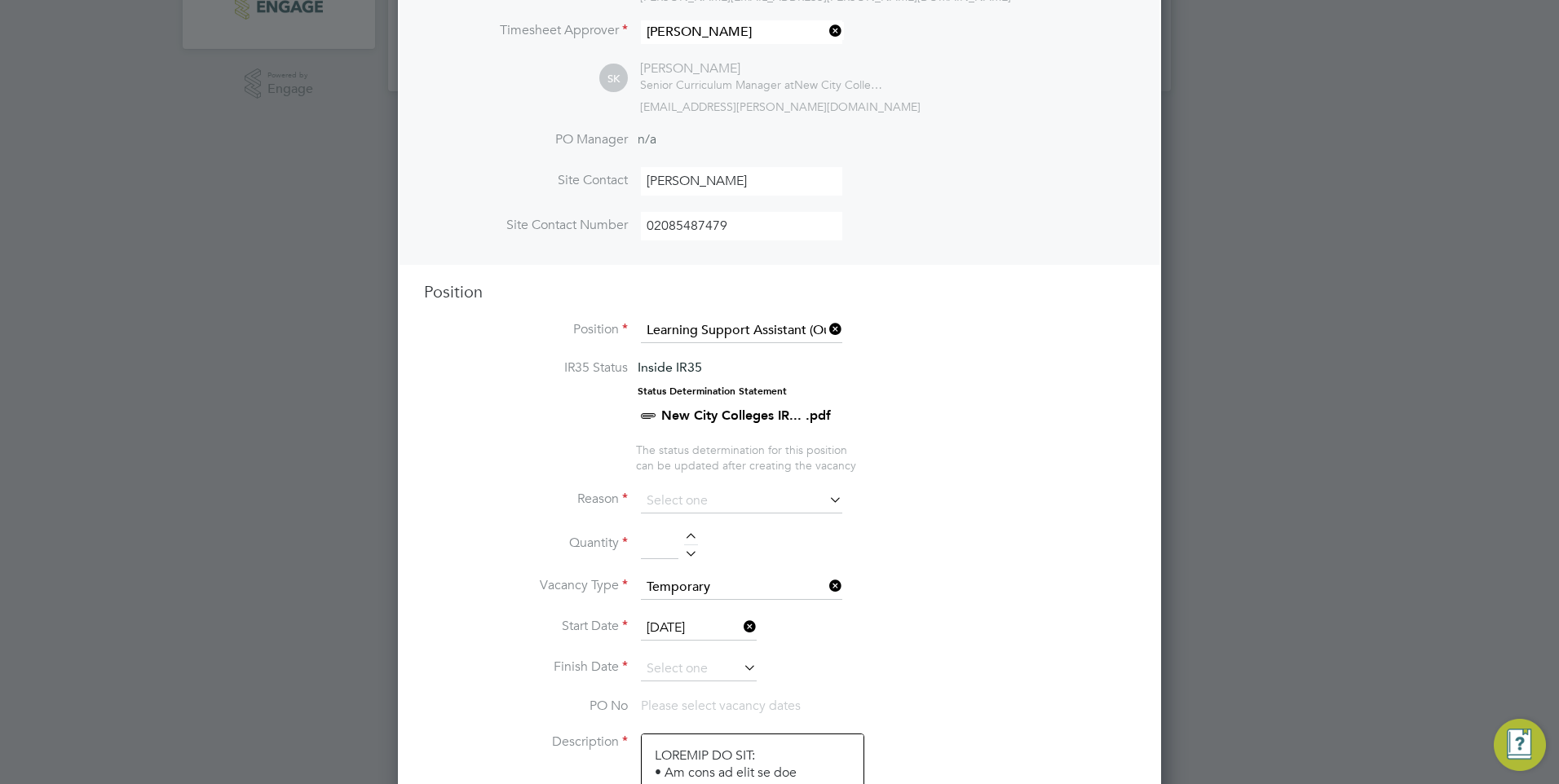
scroll to position [449, 0]
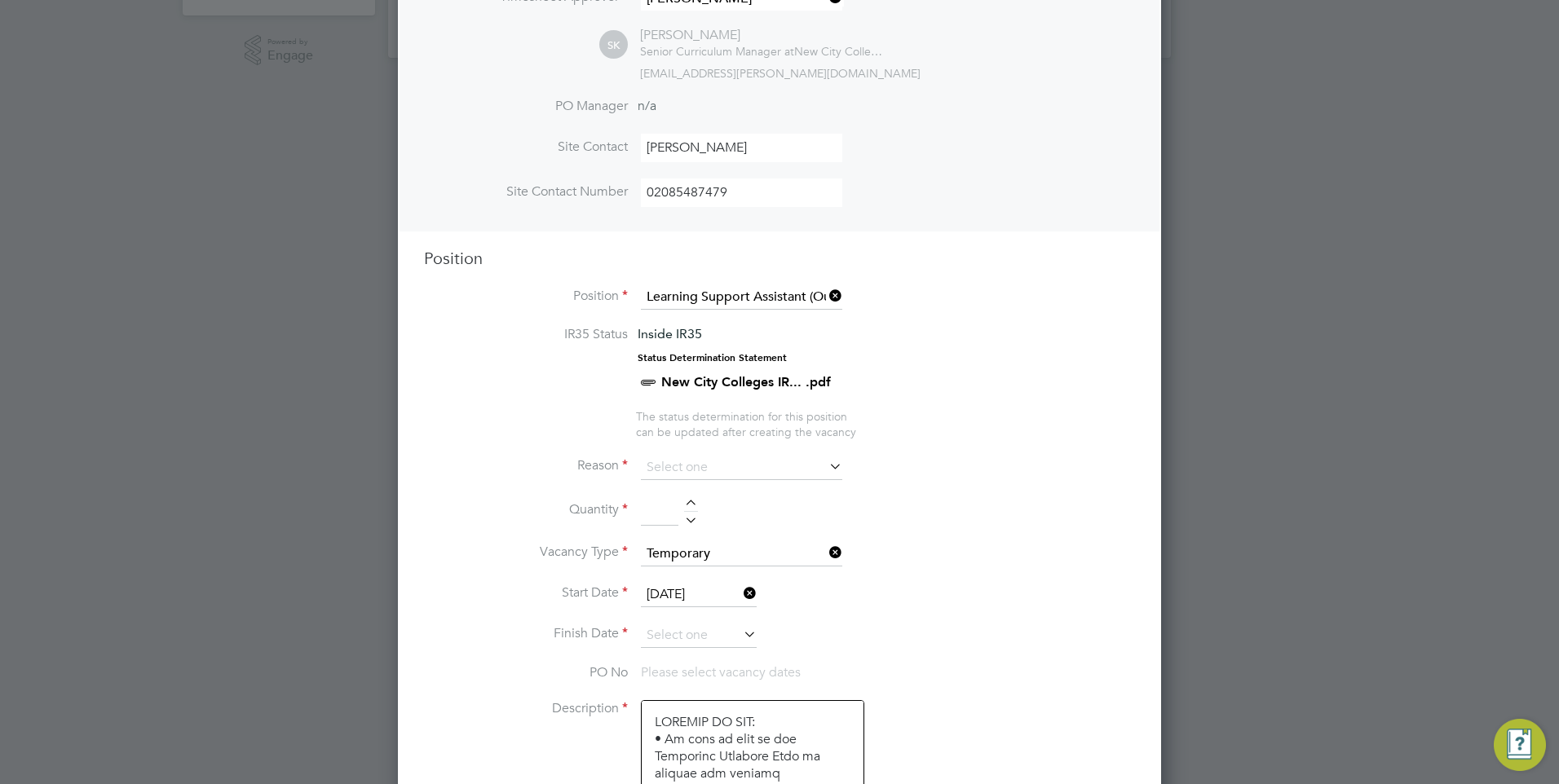
click at [826, 470] on icon at bounding box center [826, 466] width 0 height 23
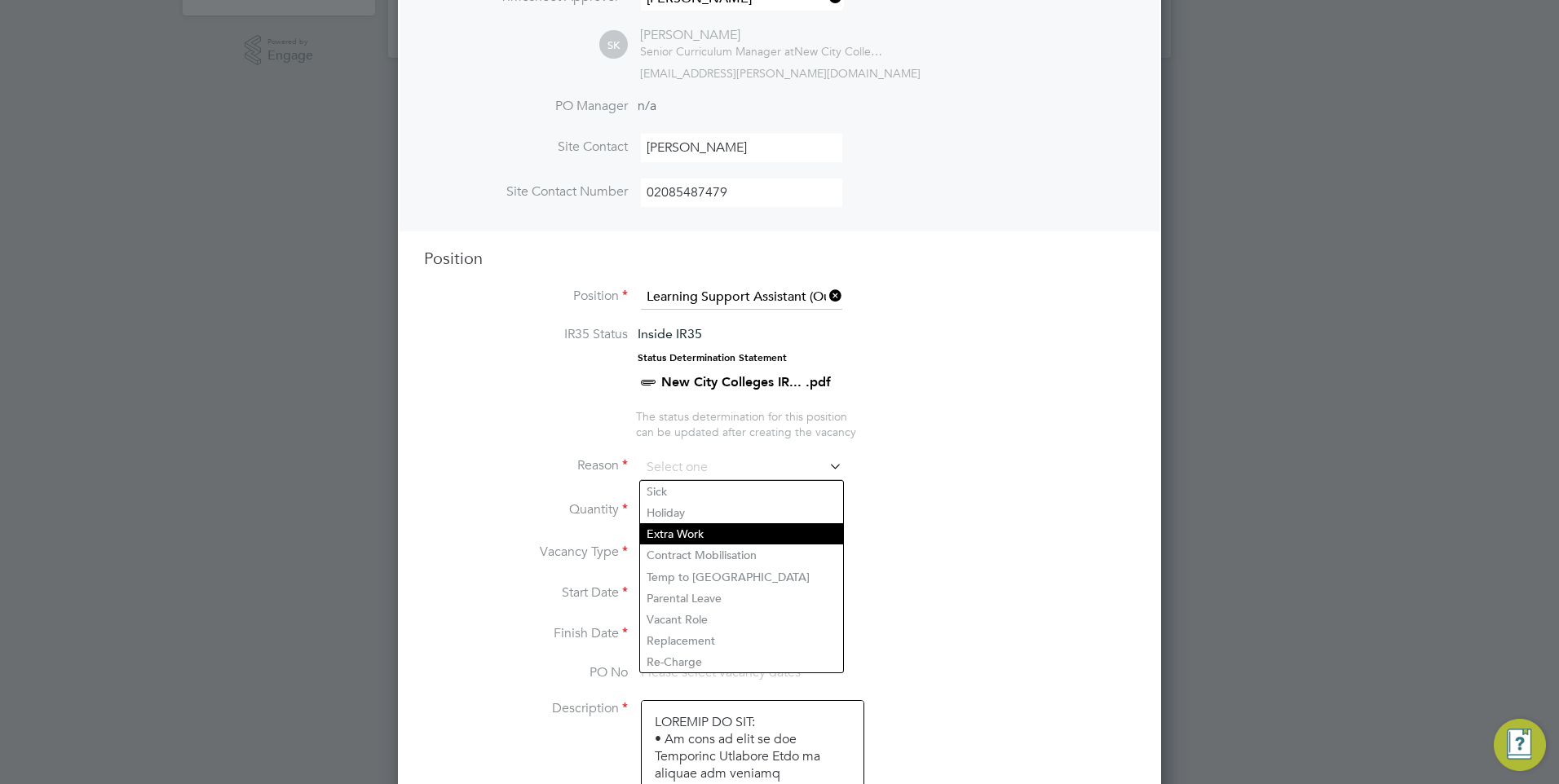
click at [703, 536] on li "Extra Work" at bounding box center [741, 534] width 203 height 21
type input "Extra Work"
click at [921, 524] on li "Quantity" at bounding box center [779, 519] width 711 height 46
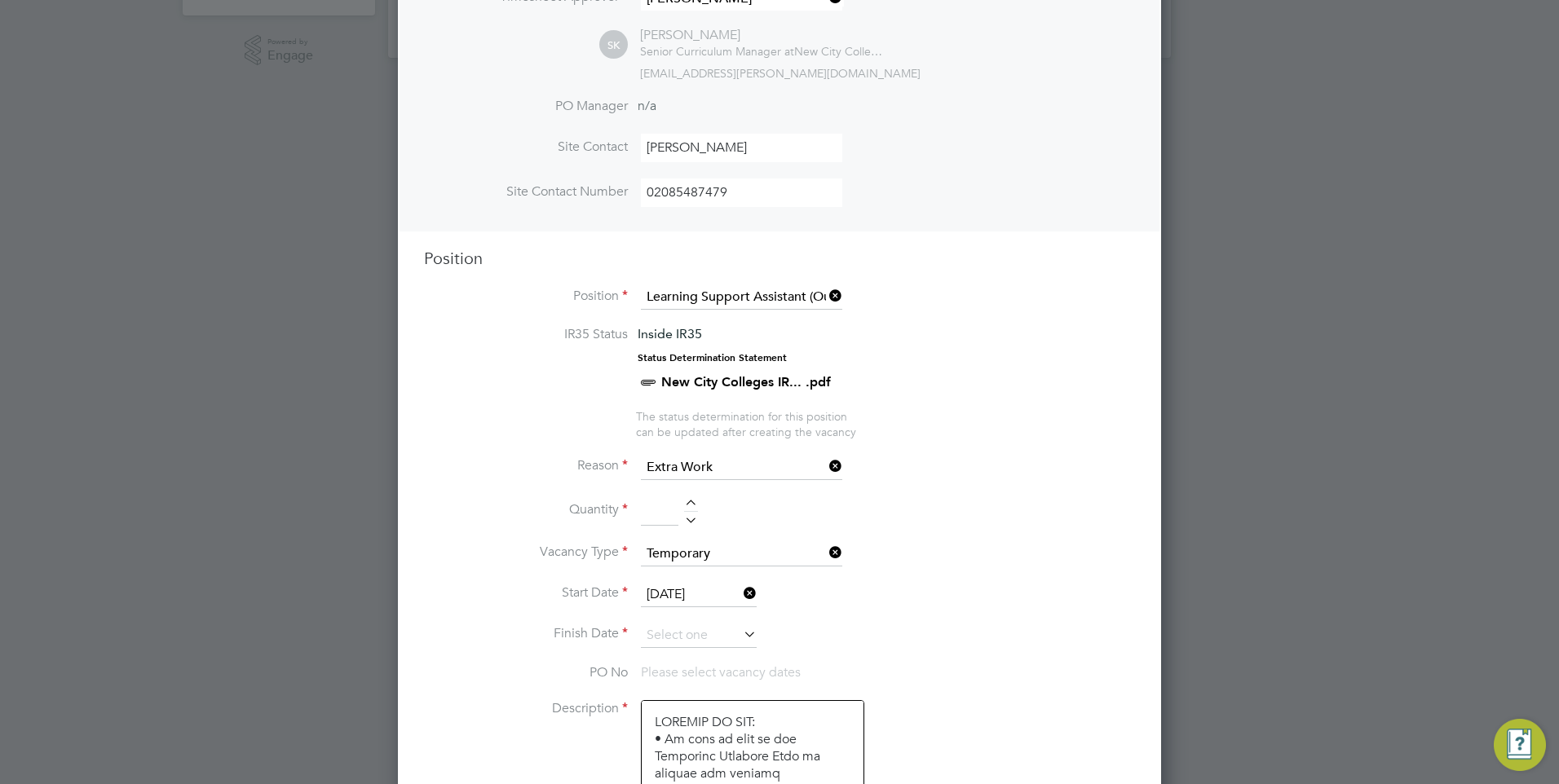
click at [684, 503] on div at bounding box center [691, 505] width 14 height 12
click at [685, 503] on div at bounding box center [691, 505] width 14 height 12
type input "2"
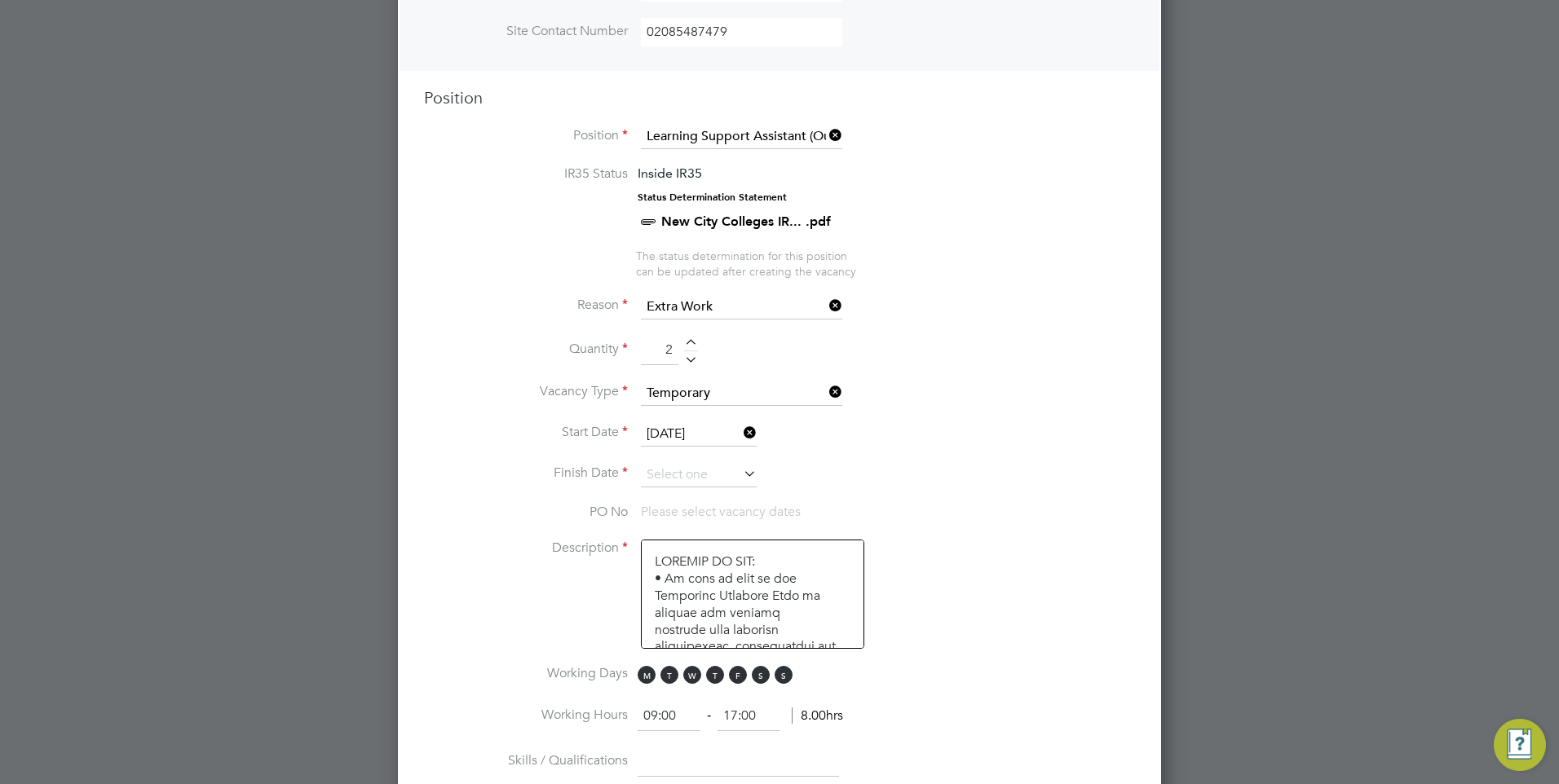
scroll to position [808, 0]
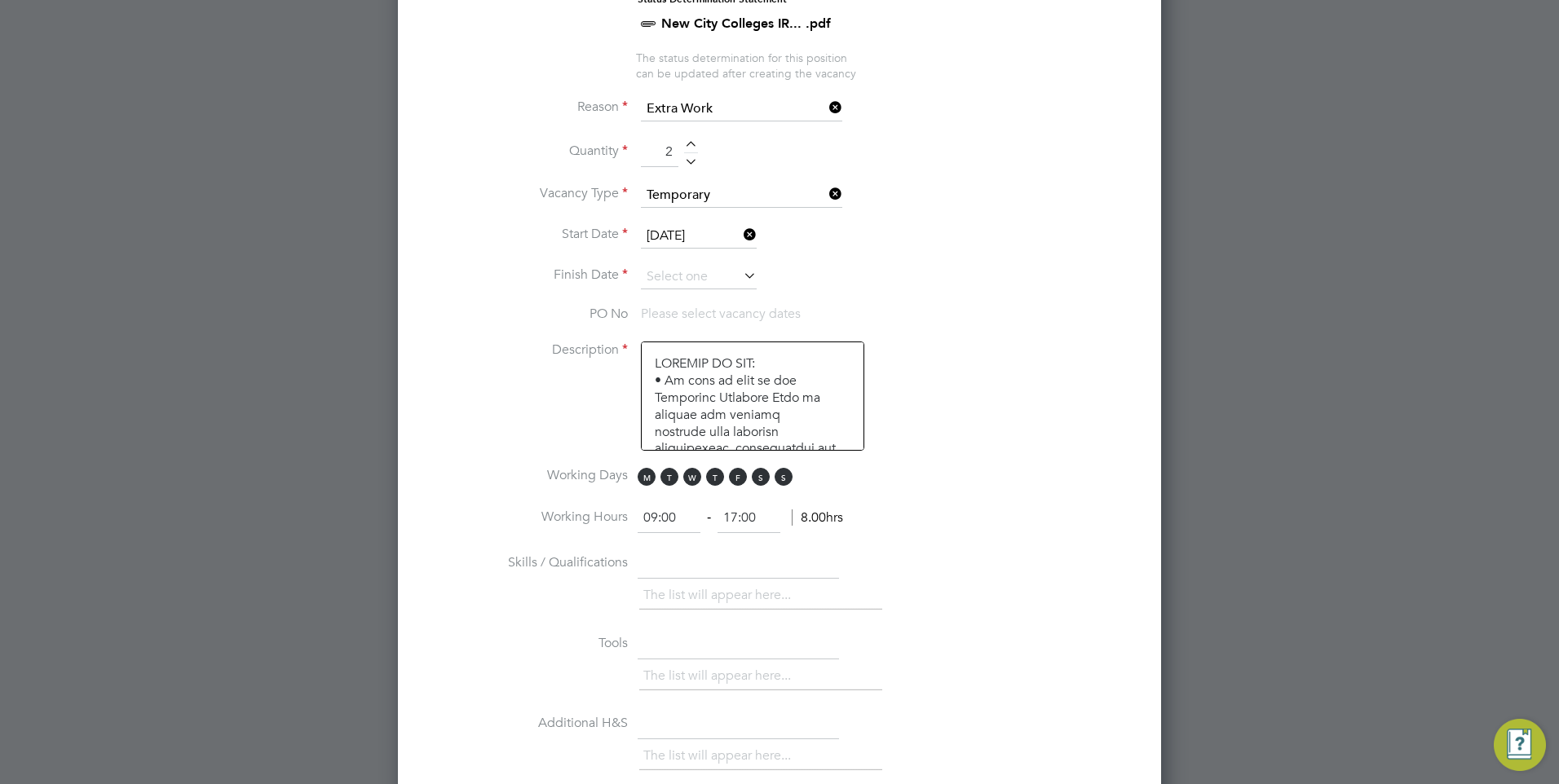
click at [740, 276] on icon at bounding box center [740, 276] width 0 height 23
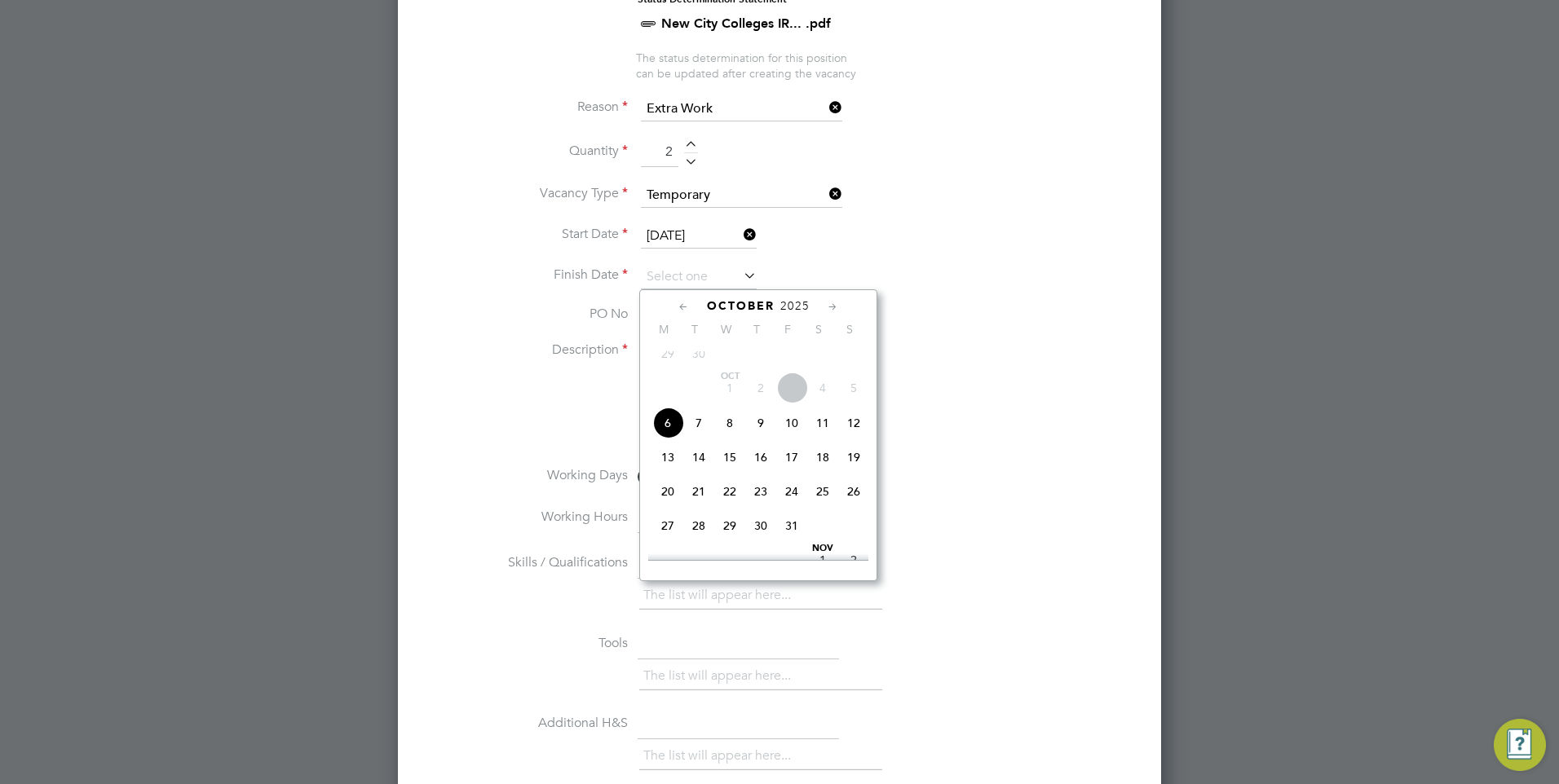
click at [830, 309] on icon at bounding box center [832, 307] width 15 height 18
click at [789, 431] on span "19" at bounding box center [791, 415] width 31 height 31
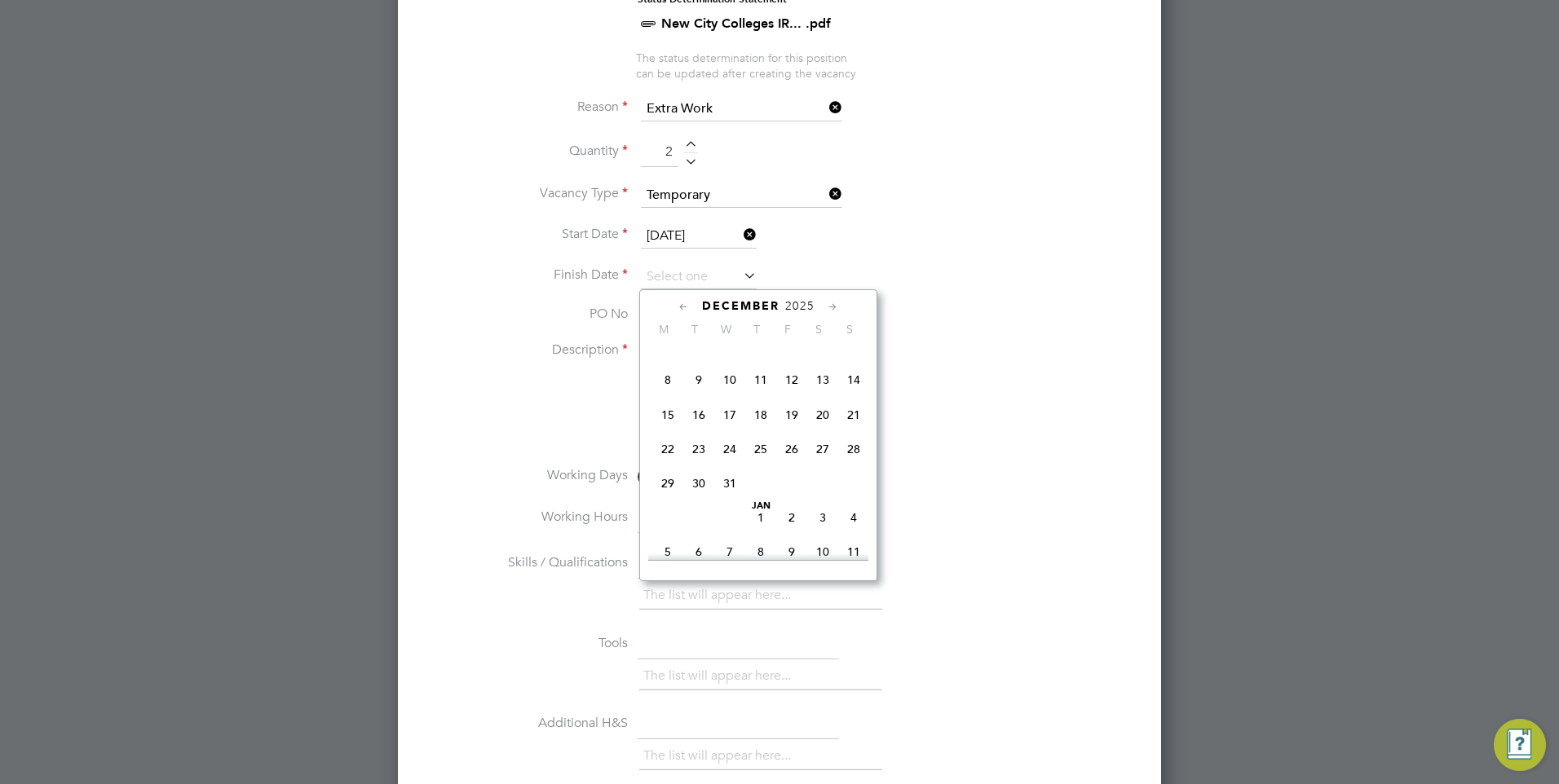
type input "[DATE]"
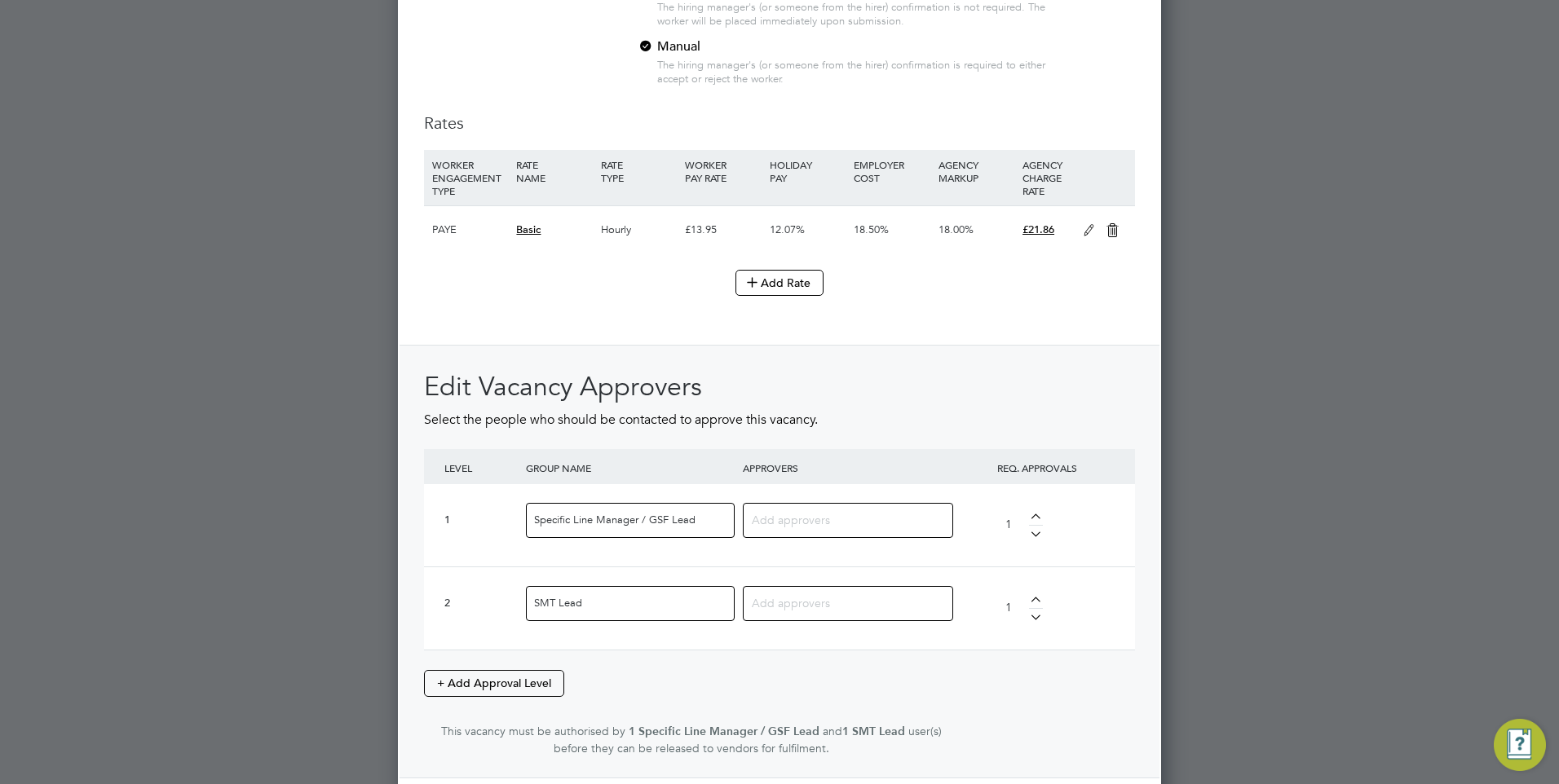
scroll to position [1819, 0]
click at [819, 510] on input at bounding box center [841, 516] width 180 height 21
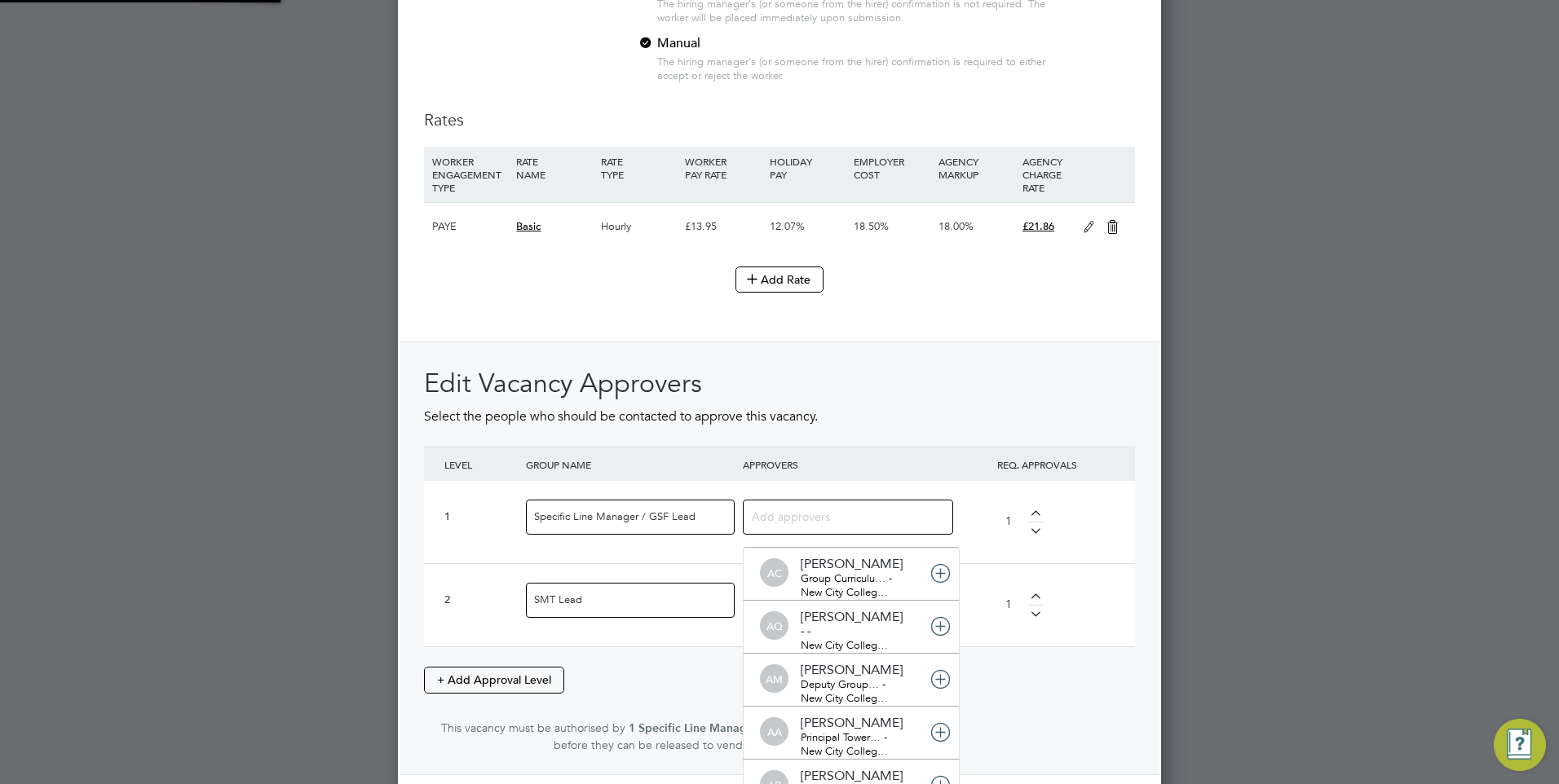
scroll to position [0, 0]
type input "rac"
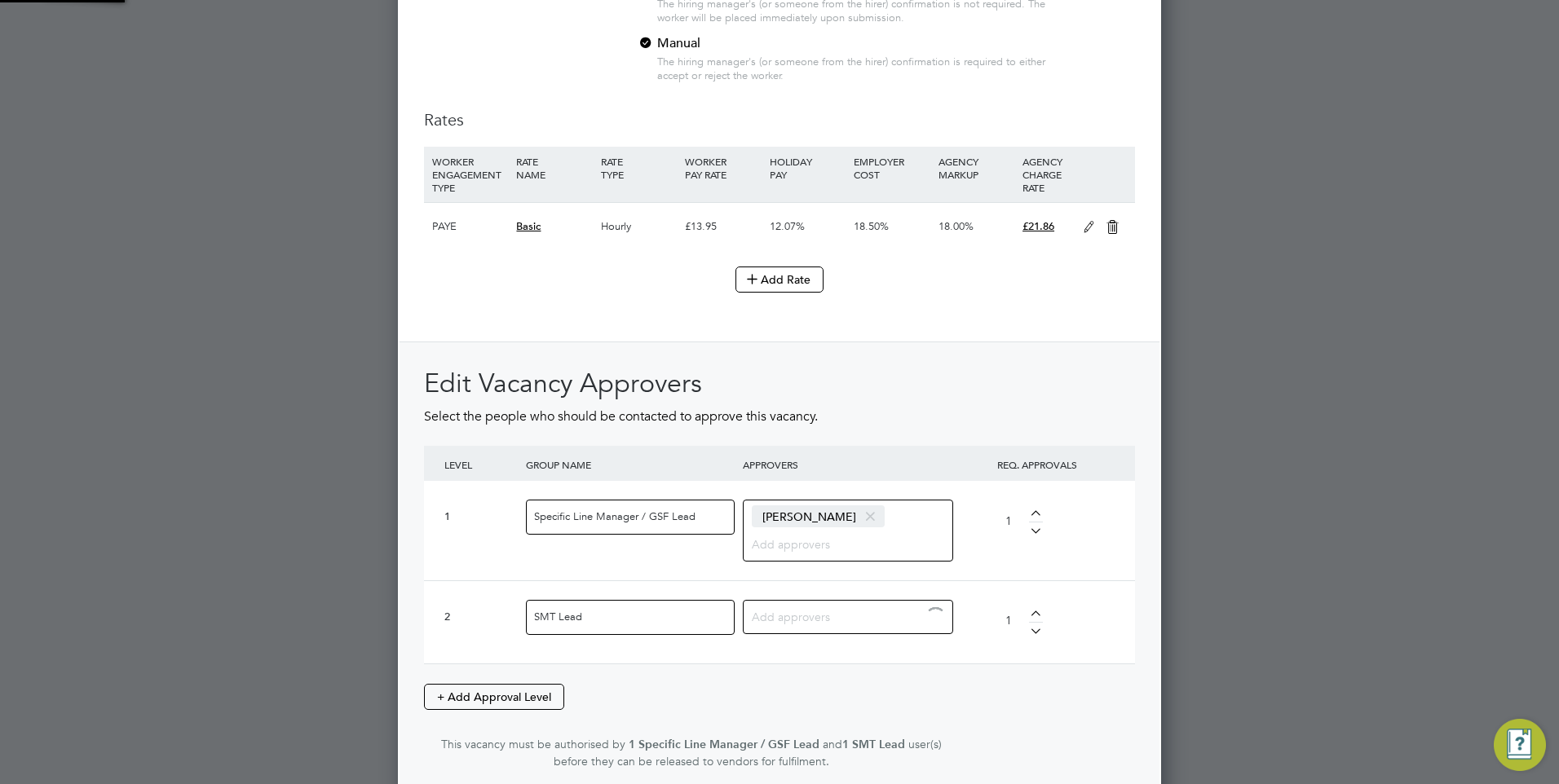
click at [791, 617] on input at bounding box center [841, 617] width 180 height 21
type input "jac"
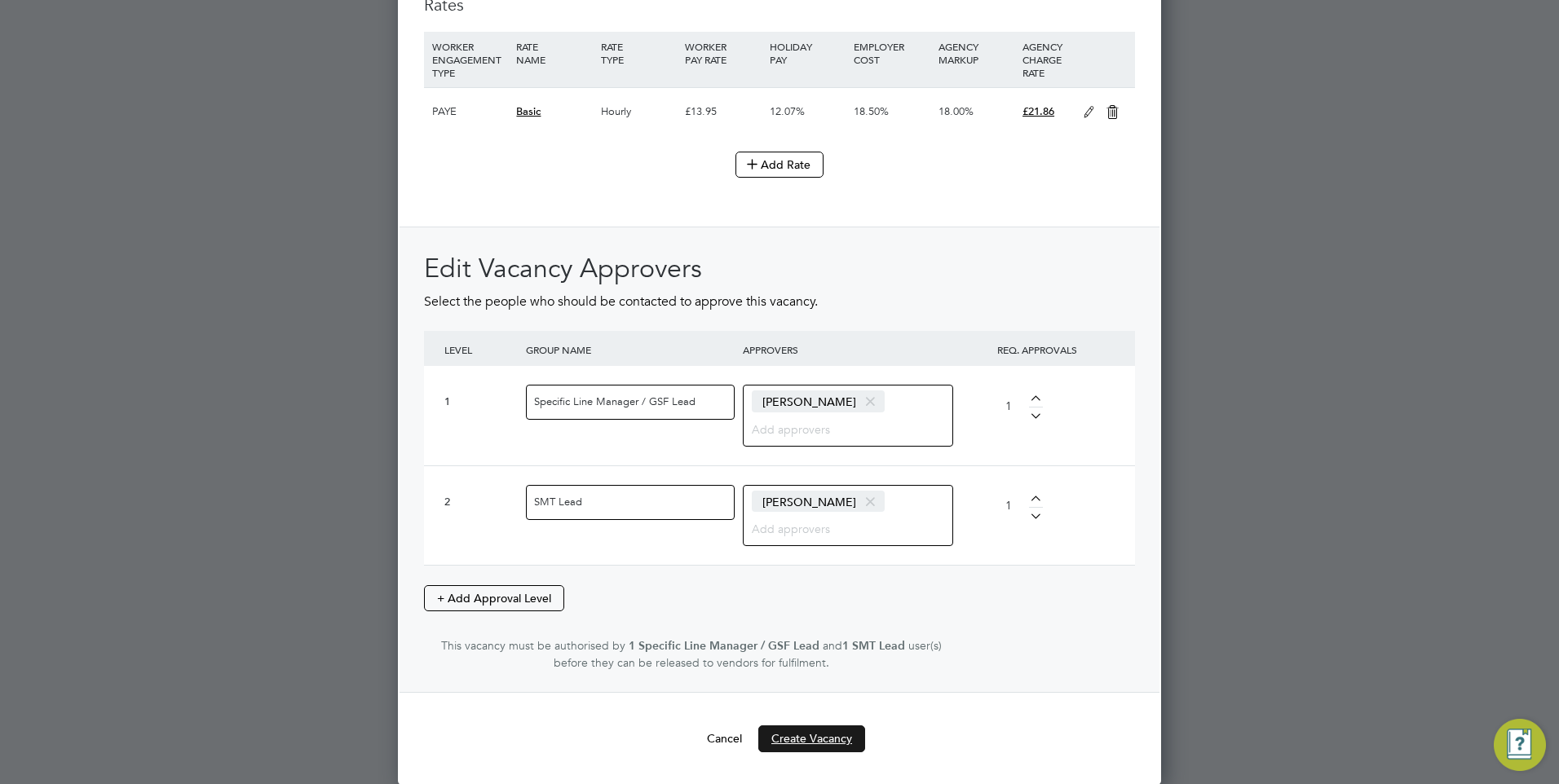
click at [832, 729] on button "Create Vacancy" at bounding box center [812, 738] width 107 height 26
